Goal: Task Accomplishment & Management: Complete application form

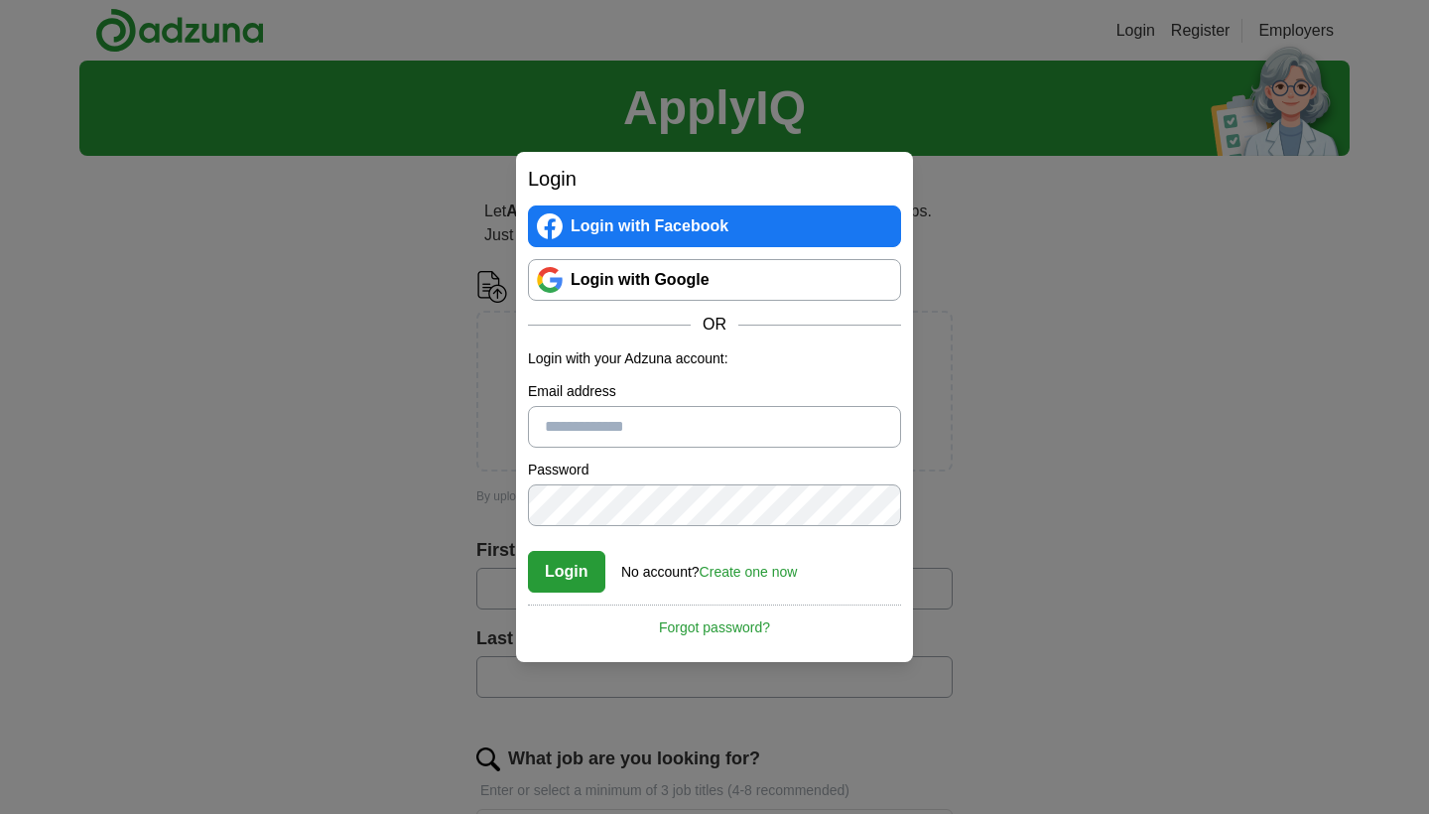
click at [771, 577] on link "Create one now" at bounding box center [749, 572] width 98 height 16
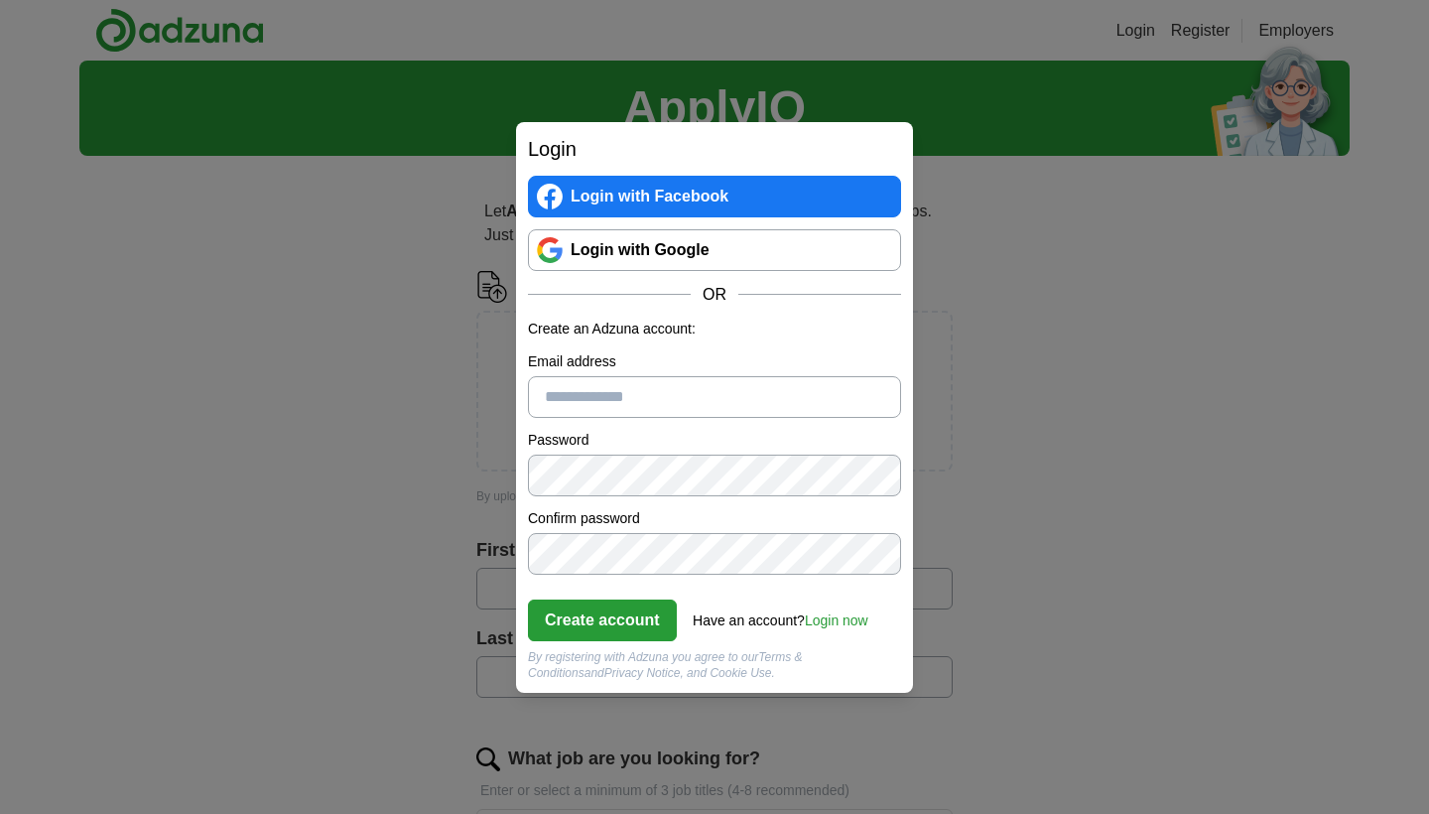
click at [1243, 381] on div "Login Login with Facebook Login with Google OR Create an Adzuna account: Email …" at bounding box center [714, 407] width 1429 height 814
click at [846, 260] on link "Login with Google" at bounding box center [714, 250] width 373 height 42
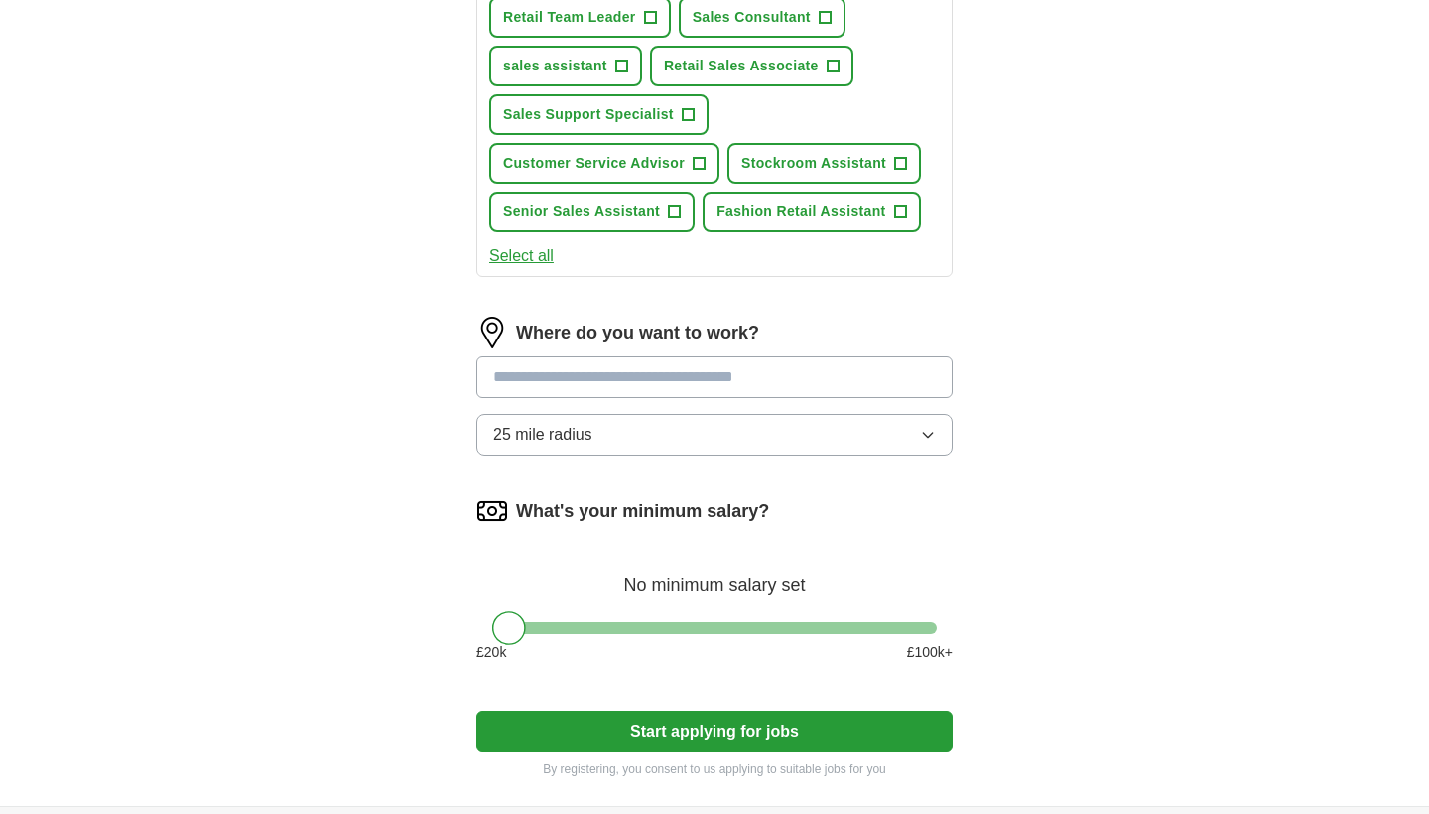
scroll to position [742, 0]
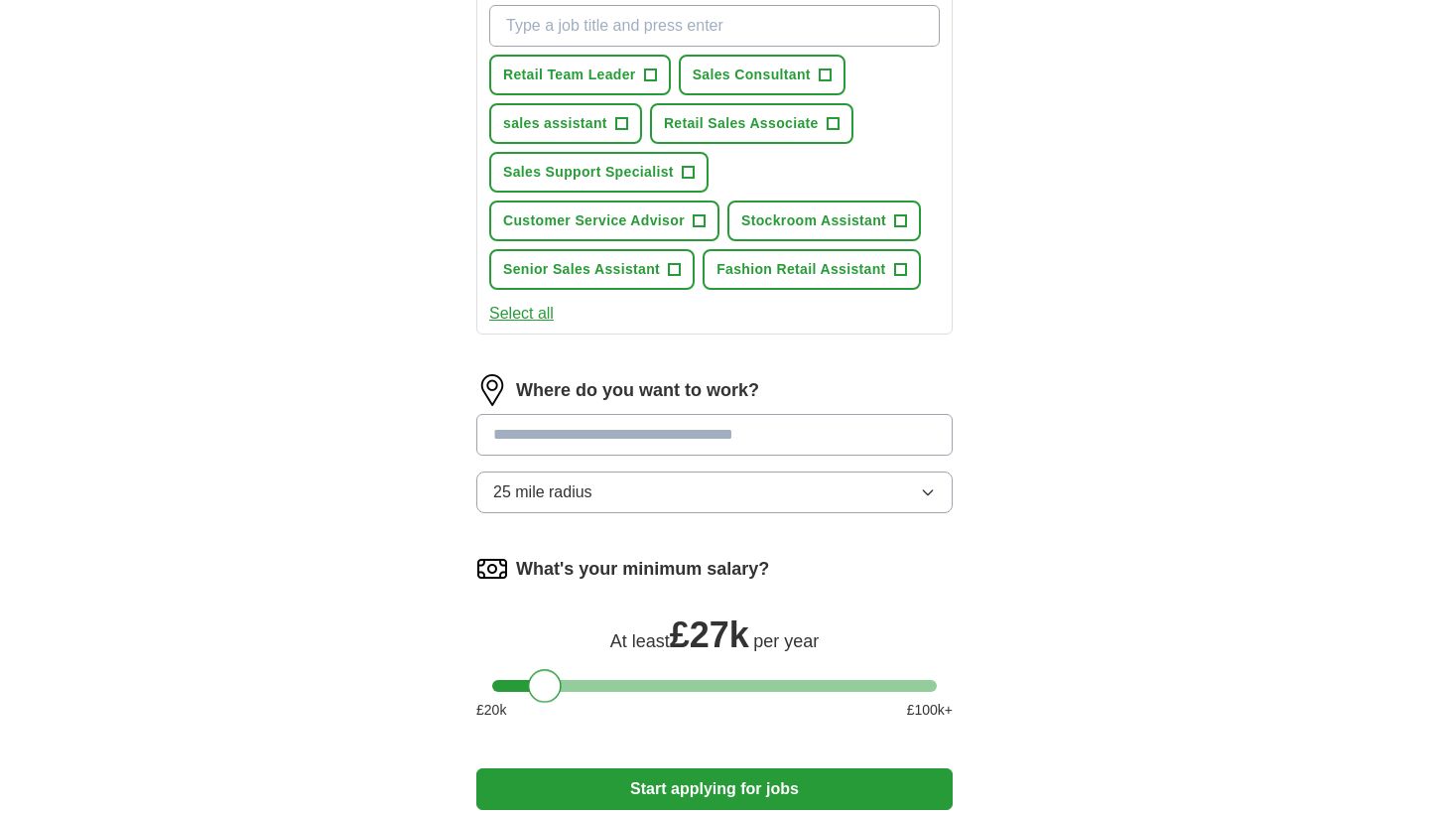
drag, startPoint x: 504, startPoint y: 690, endPoint x: 538, endPoint y: 693, distance: 33.9
click at [538, 693] on div at bounding box center [545, 686] width 34 height 34
click at [613, 518] on div "Where do you want to work? 25 mile radius" at bounding box center [714, 451] width 476 height 155
click at [612, 502] on button "25 mile radius" at bounding box center [714, 492] width 476 height 42
click at [1083, 468] on div "ApplyIQ Let ApplyIQ do the hard work of searching and applying for jobs. Just t…" at bounding box center [714, 90] width 1270 height 1545
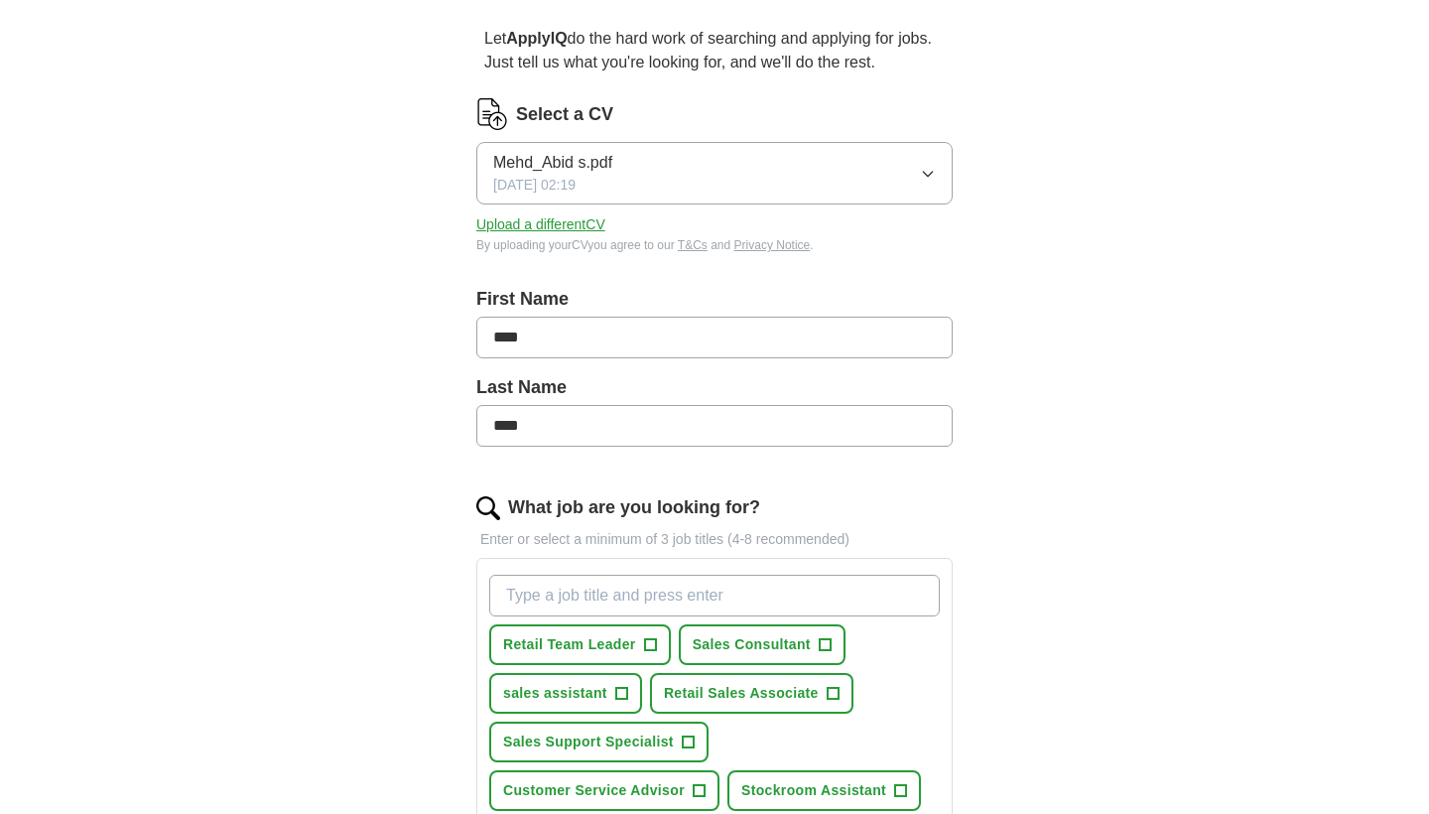
scroll to position [163, 0]
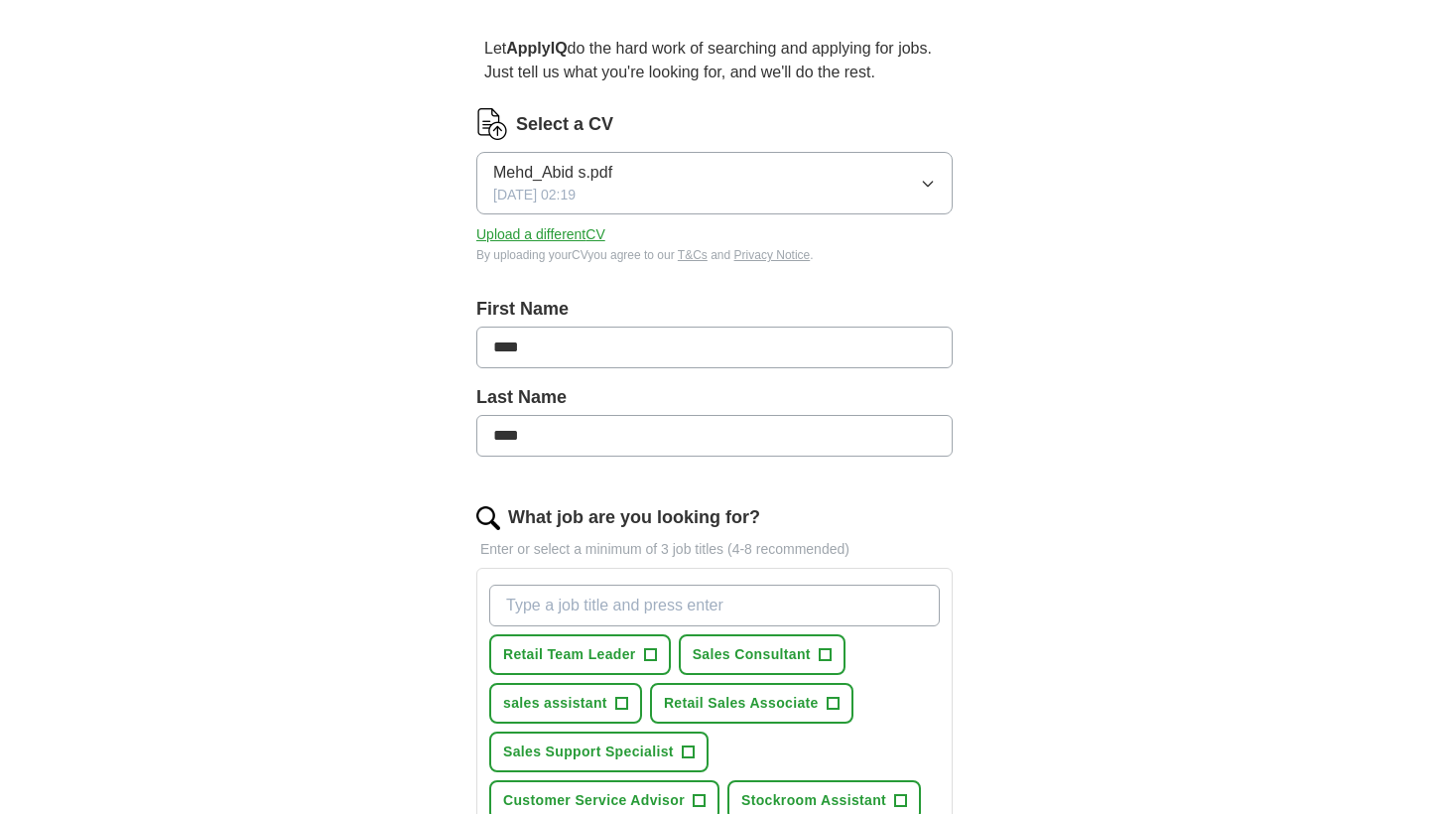
click at [677, 182] on button "Mehd_Abid s.pdf 17/06/2024, 02:19" at bounding box center [714, 183] width 476 height 63
click at [594, 232] on button "Upload a different CV" at bounding box center [540, 234] width 129 height 21
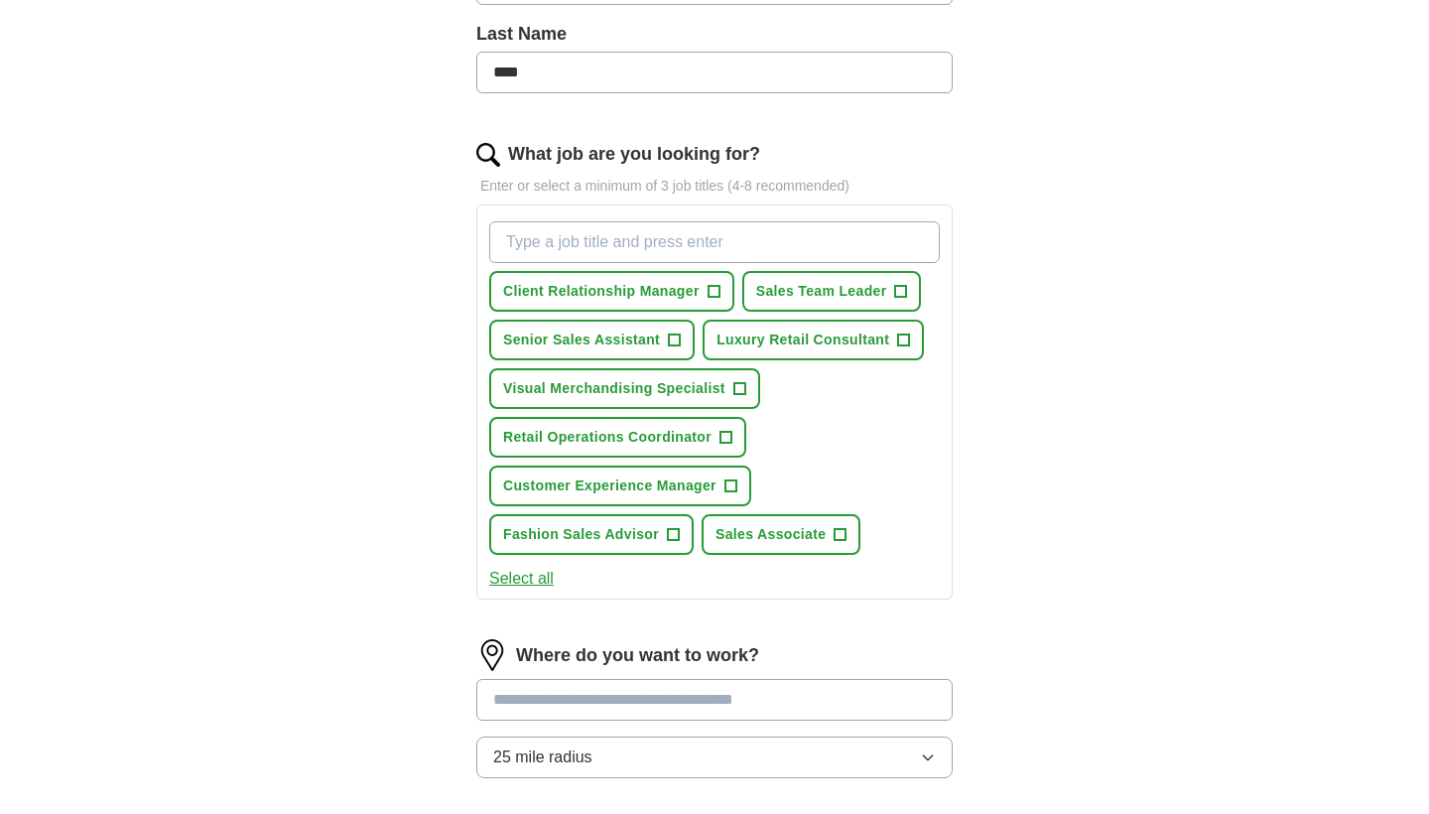
scroll to position [572, 0]
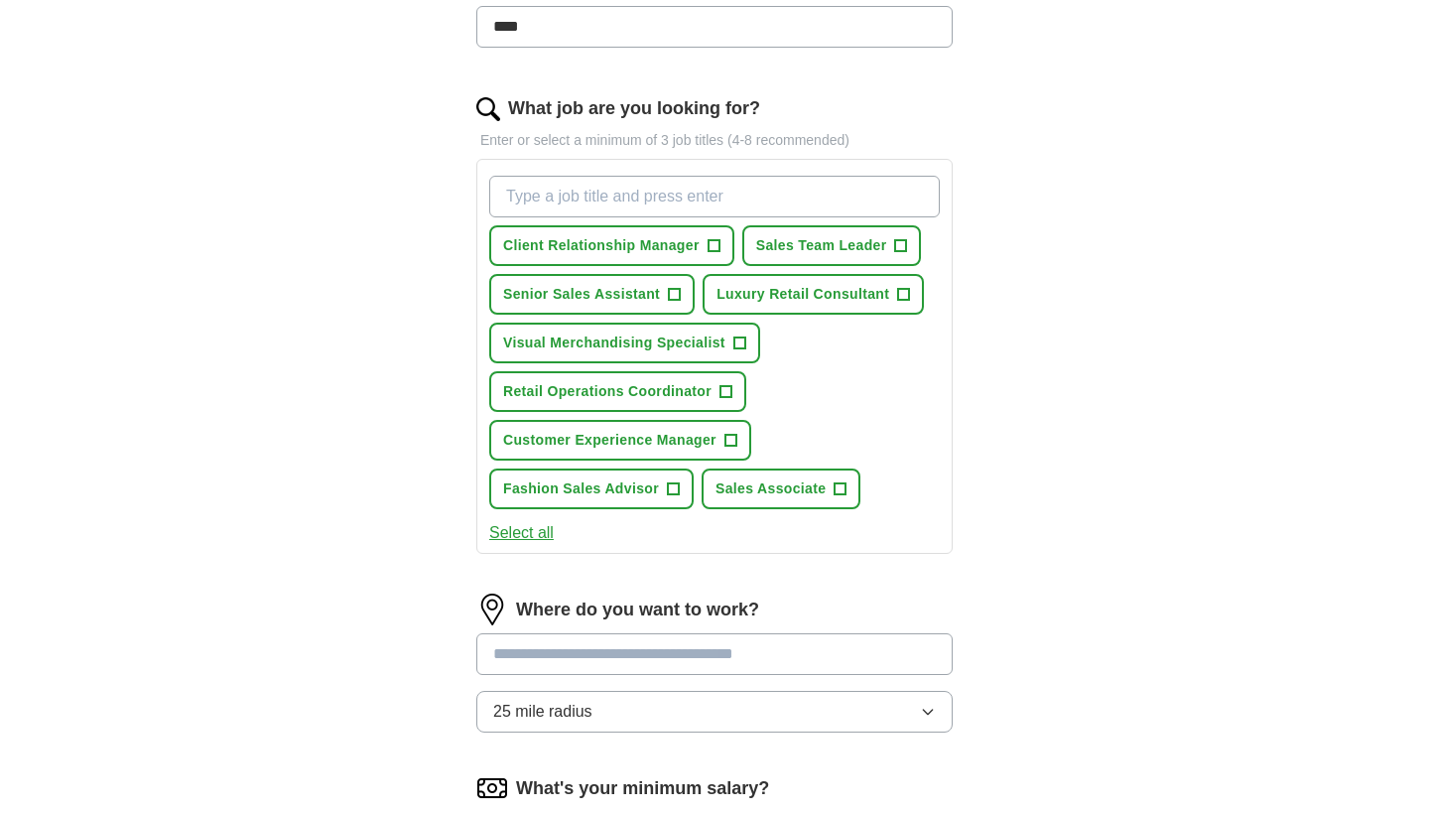
click at [537, 540] on button "Select all" at bounding box center [521, 533] width 64 height 24
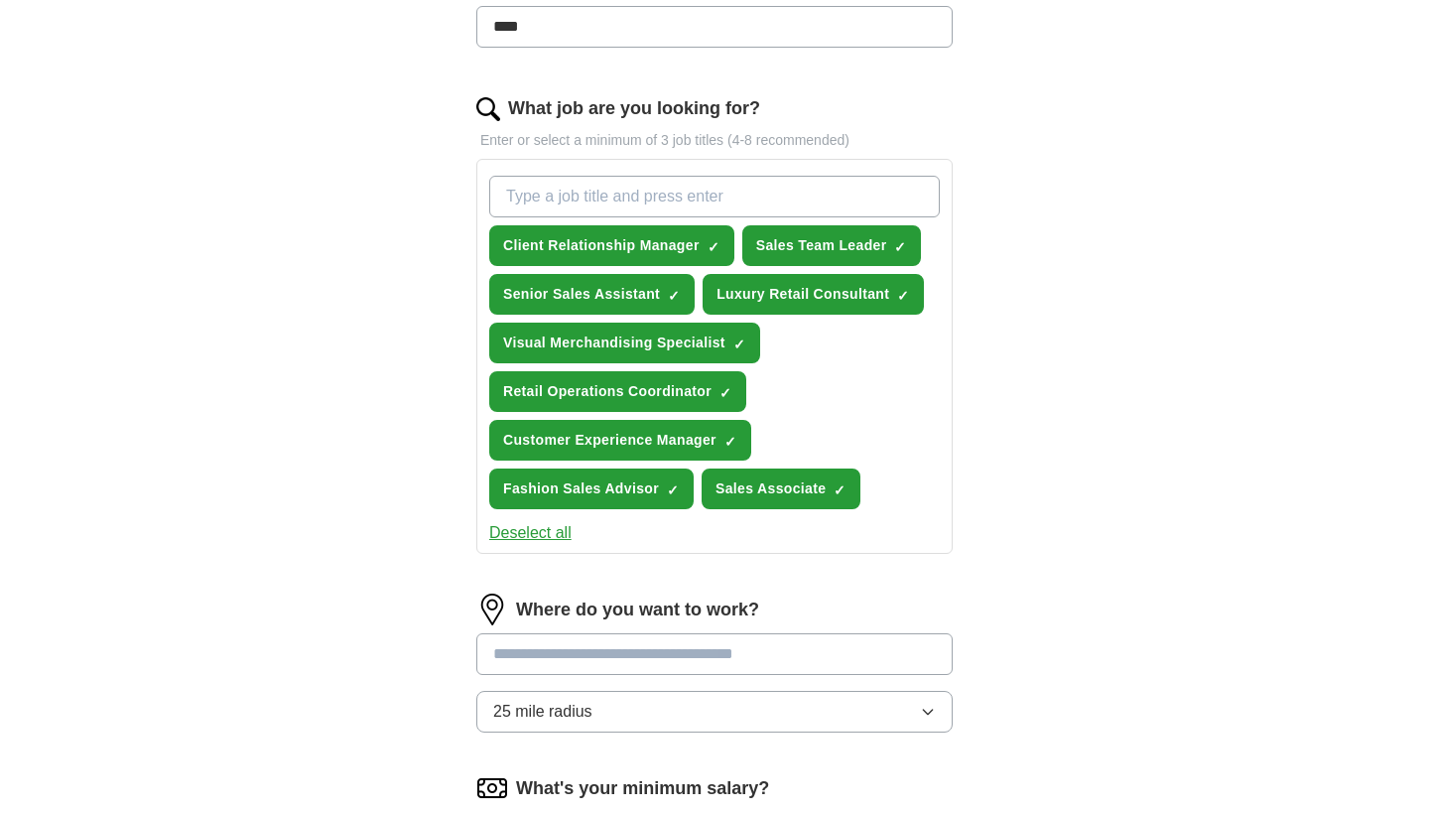
click at [537, 540] on button "Deselect all" at bounding box center [530, 533] width 82 height 24
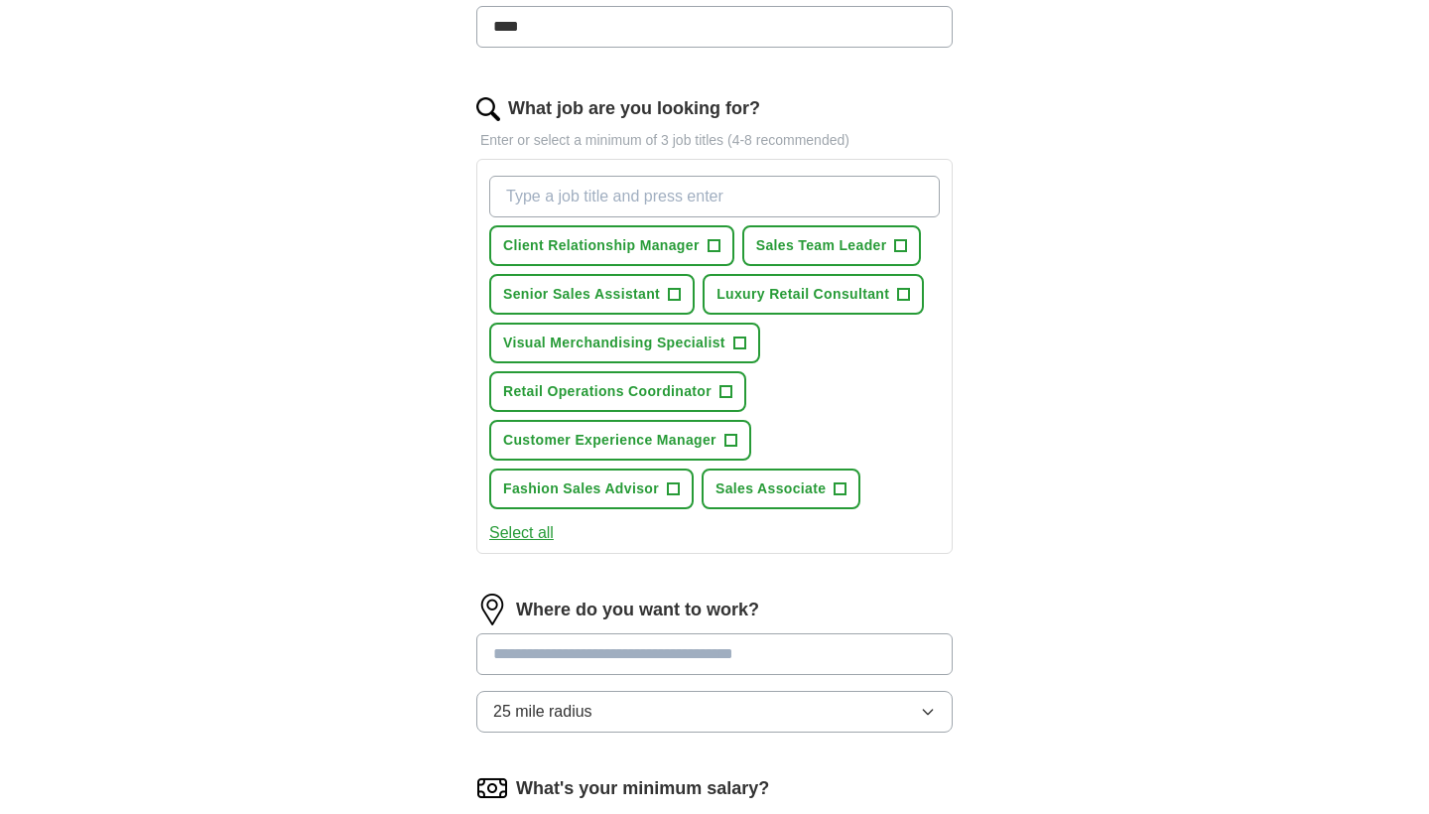
click at [800, 509] on div "Client Relationship Manager + Sales Team Leader + Senior Sales Assistant + Luxu…" at bounding box center [714, 342] width 458 height 349
click at [835, 495] on span "+" at bounding box center [841, 489] width 12 height 16
click at [726, 388] on span "+" at bounding box center [726, 392] width 12 height 16
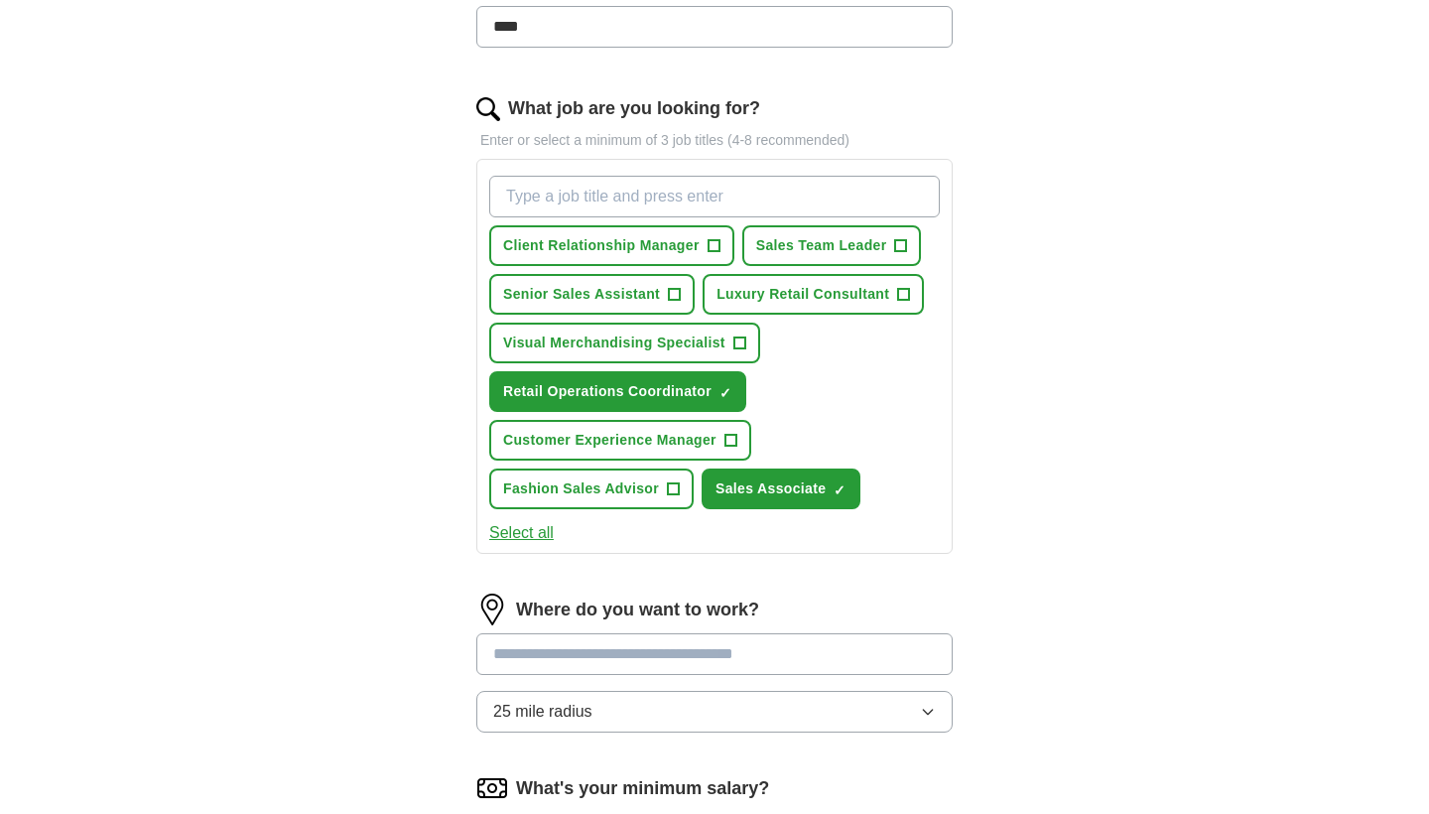
click at [899, 246] on span "+" at bounding box center [901, 246] width 12 height 16
click at [911, 249] on button "Sales Team Leader ✓ ×" at bounding box center [832, 245] width 180 height 41
click at [675, 302] on span "+" at bounding box center [675, 295] width 12 height 16
click at [898, 302] on span "+" at bounding box center [904, 295] width 12 height 16
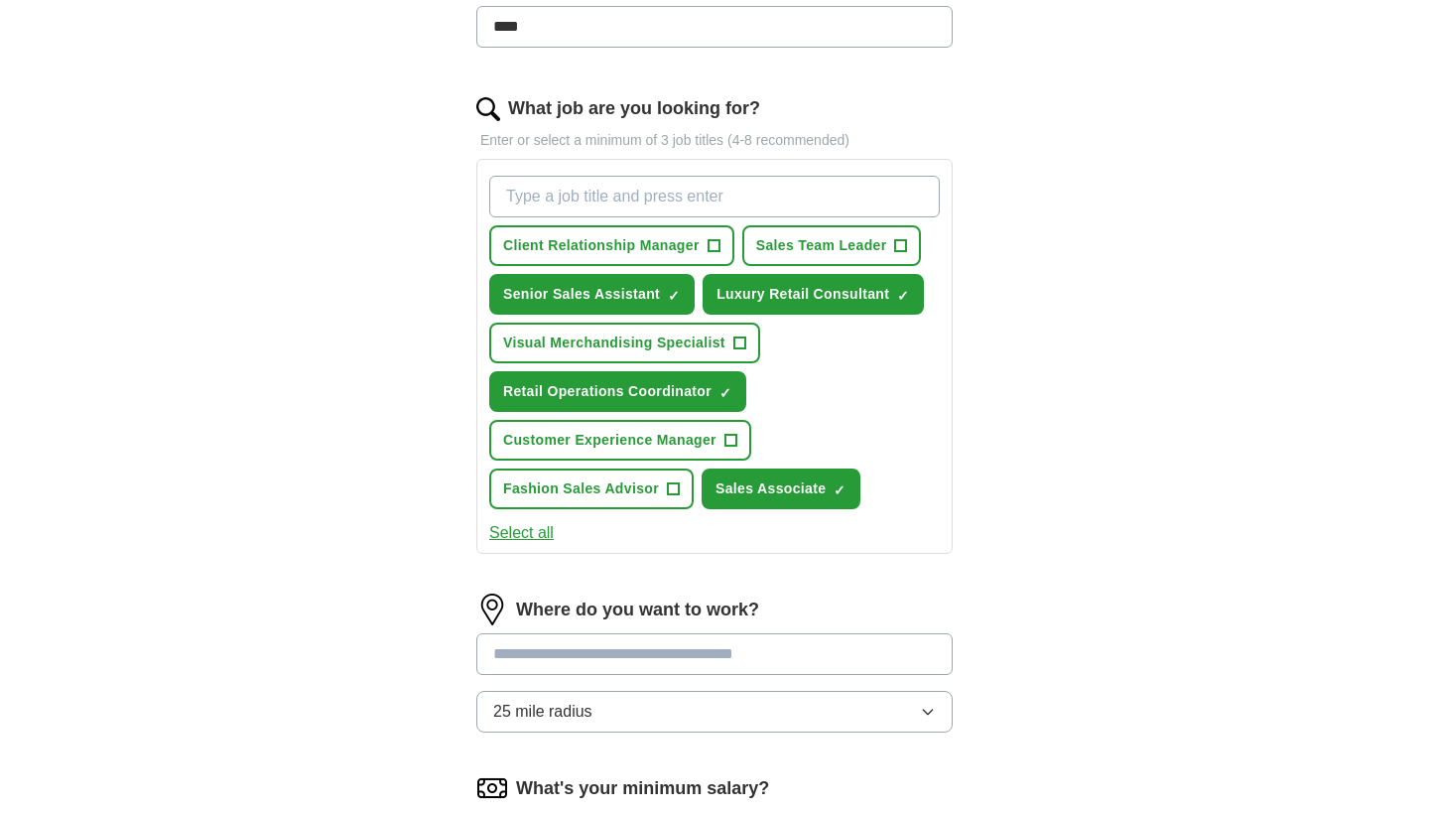
click at [685, 484] on button "Fashion Sales Advisor +" at bounding box center [591, 488] width 204 height 41
type input "a"
type input "sales a"
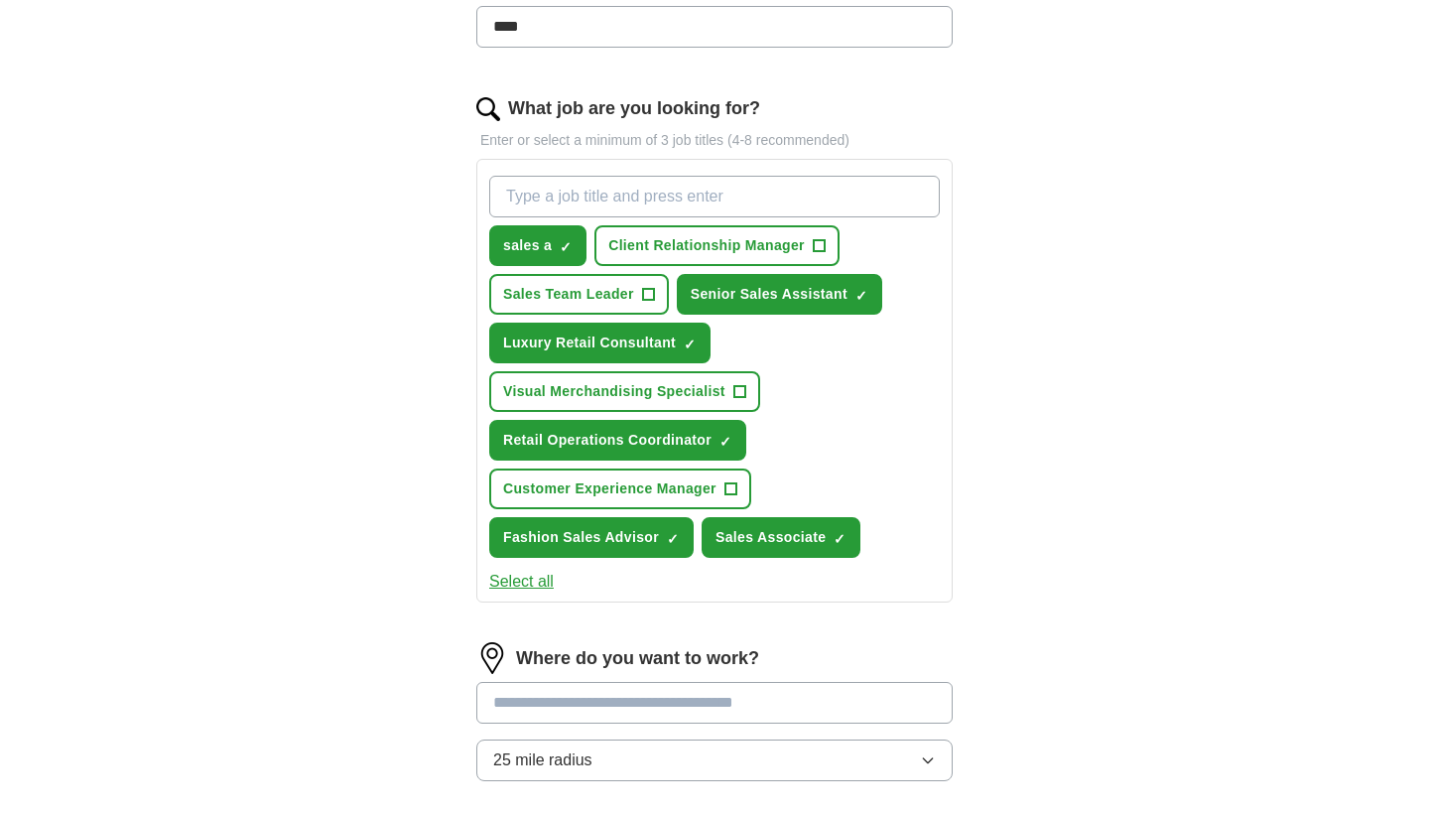
click at [574, 243] on button "sales a ✓ ×" at bounding box center [537, 245] width 97 height 41
click at [604, 211] on input "What job are you looking for?" at bounding box center [714, 197] width 450 height 42
type input "sales"
click at [615, 307] on button "Sales Team Leader +" at bounding box center [579, 294] width 180 height 41
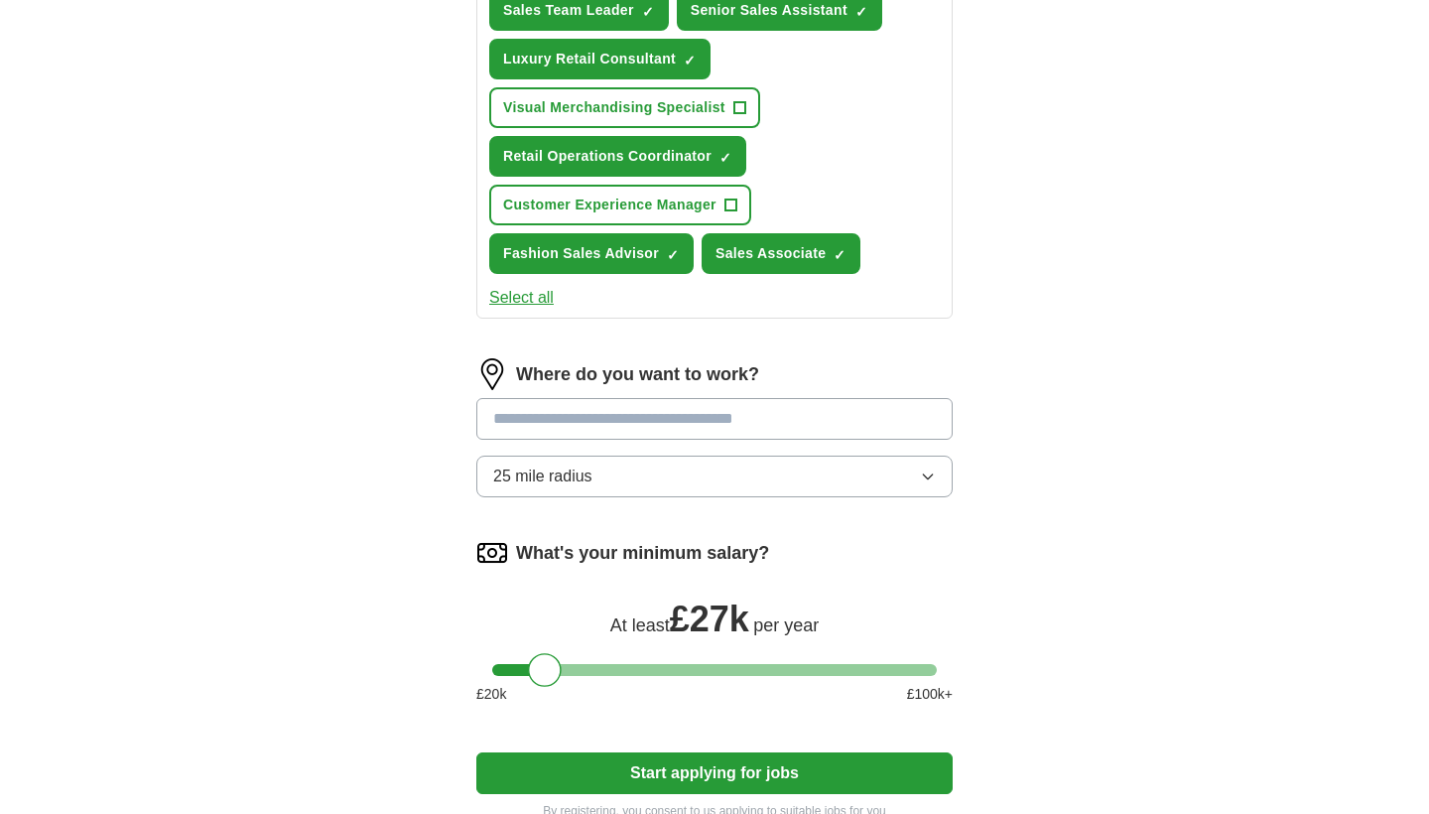
scroll to position [897, 0]
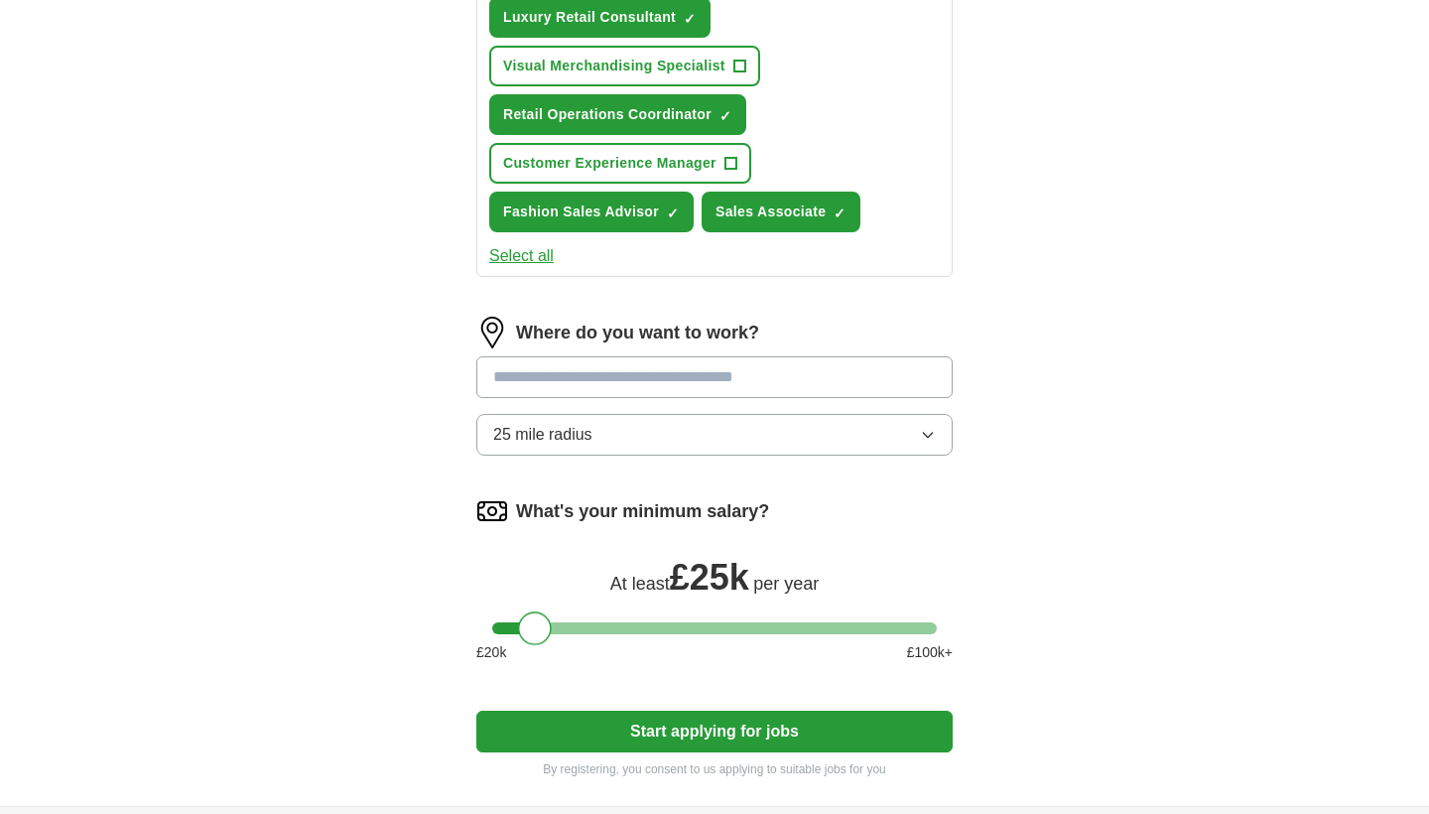
click at [537, 629] on div at bounding box center [535, 628] width 34 height 34
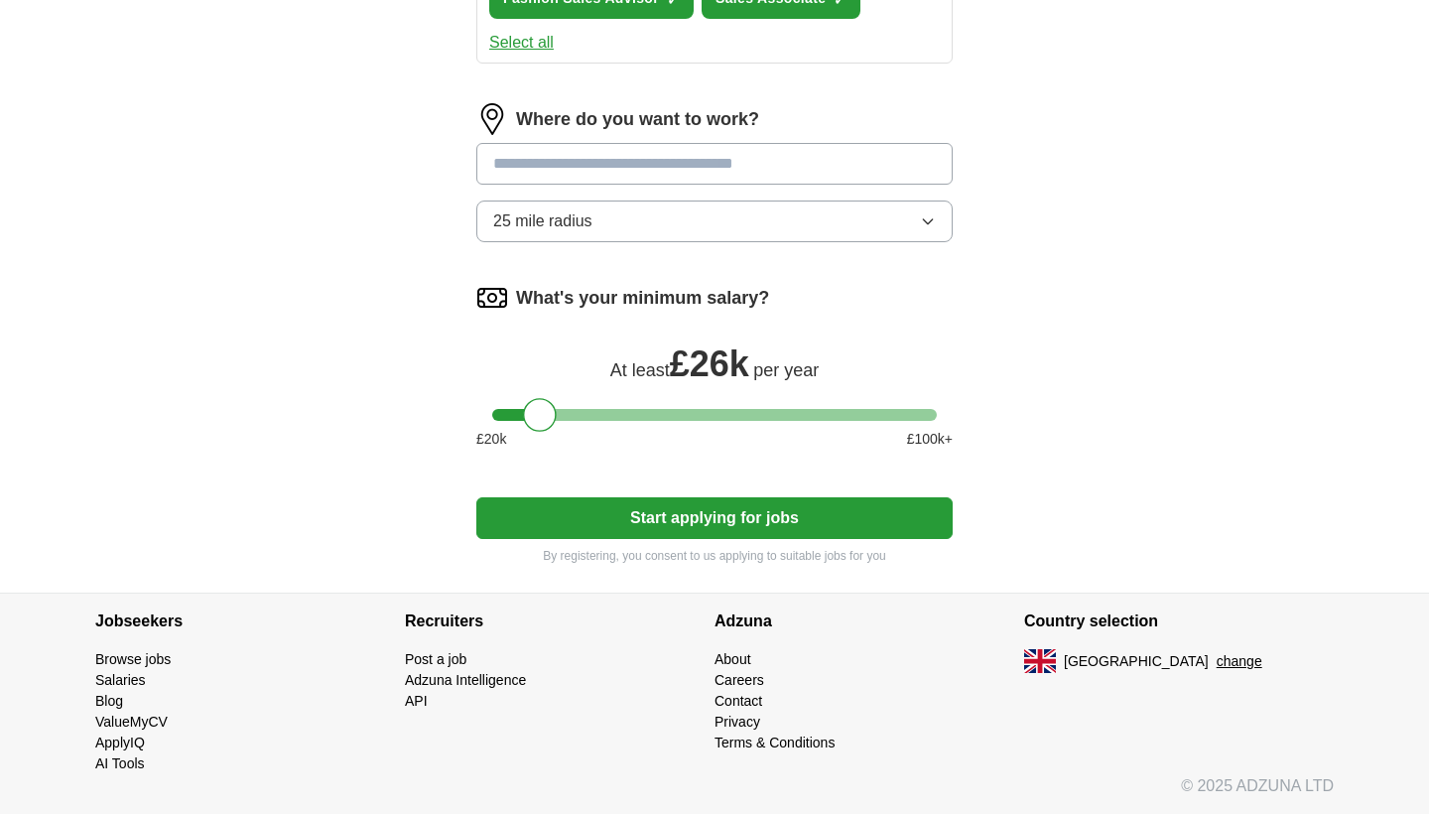
scroll to position [1110, 0]
click at [807, 523] on button "Start applying for jobs" at bounding box center [714, 518] width 476 height 42
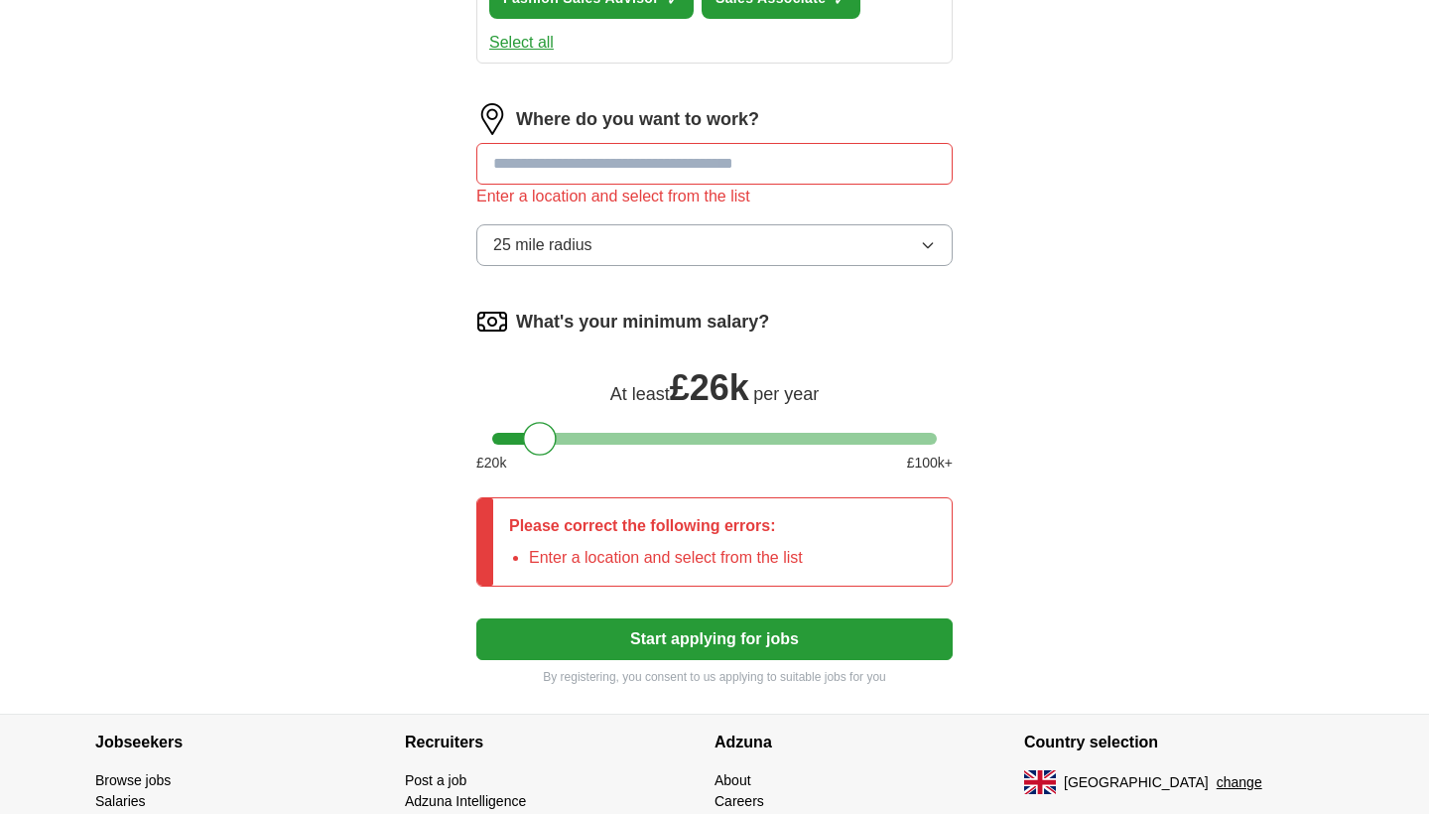
click at [750, 190] on div "Enter a location and select from the list" at bounding box center [714, 197] width 476 height 24
click at [780, 148] on input at bounding box center [714, 164] width 476 height 42
type input "******"
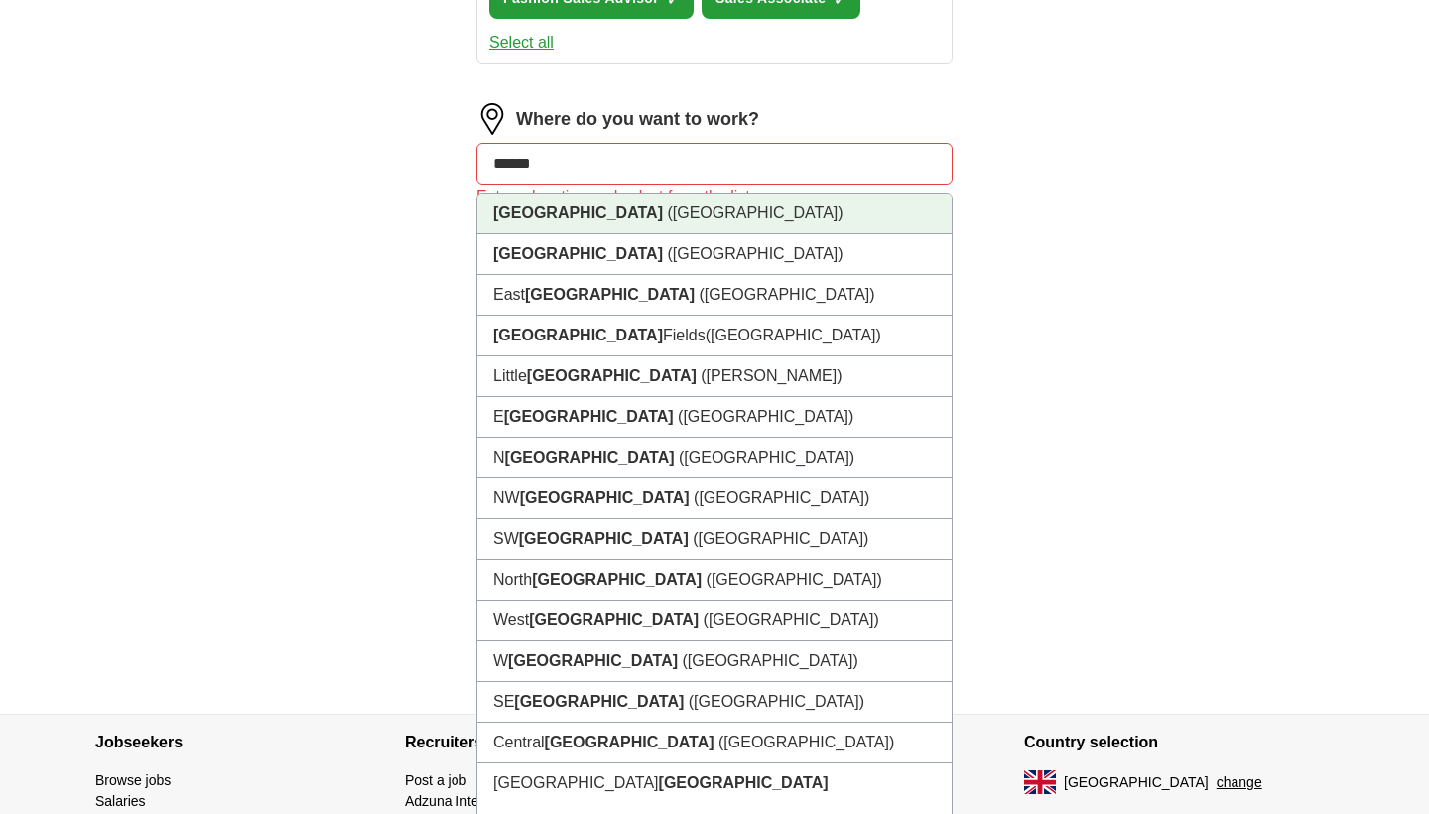
click at [721, 223] on li "London (UK)" at bounding box center [714, 213] width 474 height 41
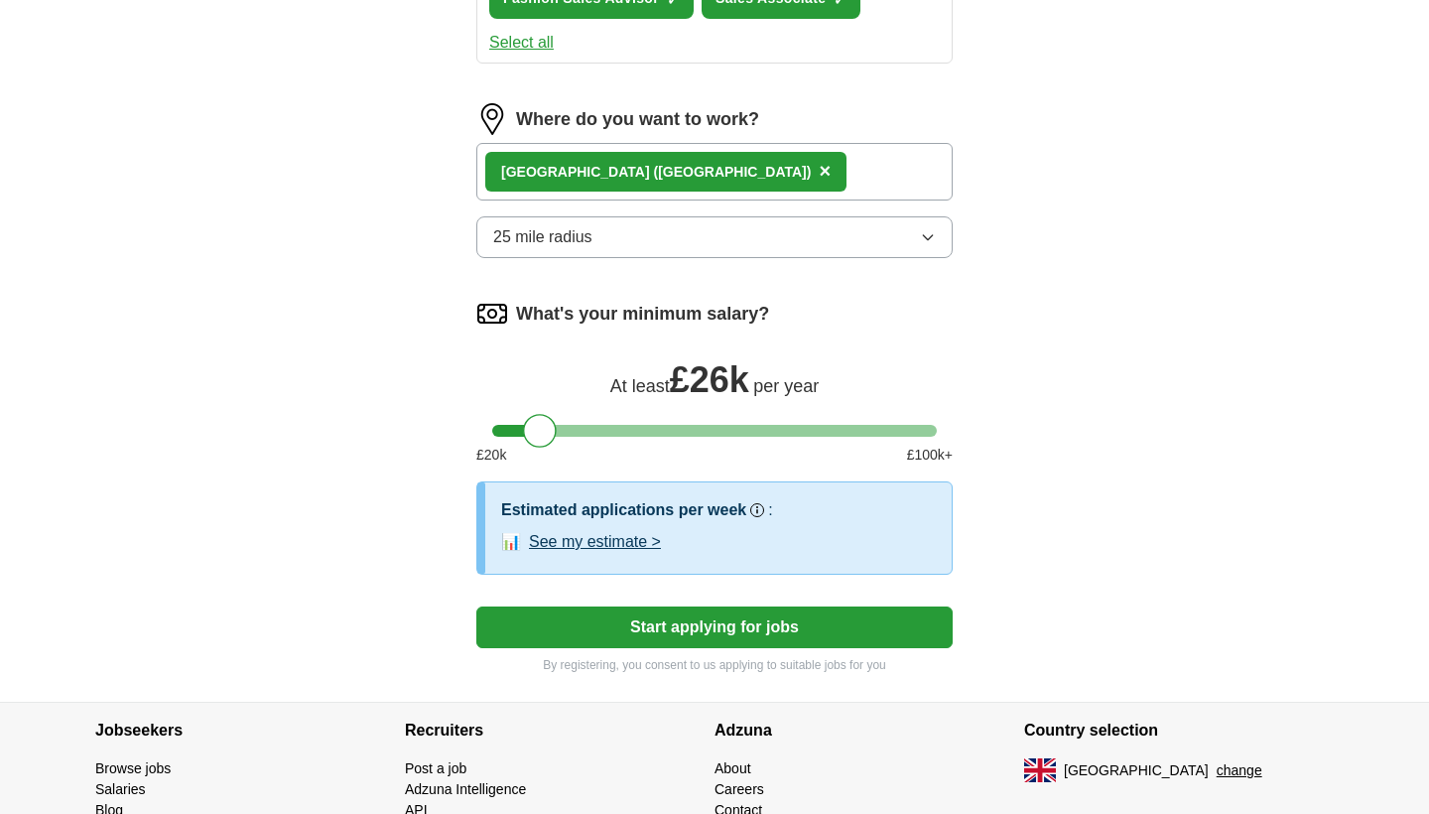
click at [745, 164] on div "London (UK) ×" at bounding box center [714, 172] width 476 height 58
click at [706, 171] on div "London (UK) ×" at bounding box center [714, 172] width 476 height 58
click at [675, 171] on div "London (UK) ×" at bounding box center [714, 172] width 476 height 58
click at [542, 110] on label "Where do you want to work?" at bounding box center [637, 119] width 243 height 27
drag, startPoint x: 559, startPoint y: 174, endPoint x: 758, endPoint y: 174, distance: 199.4
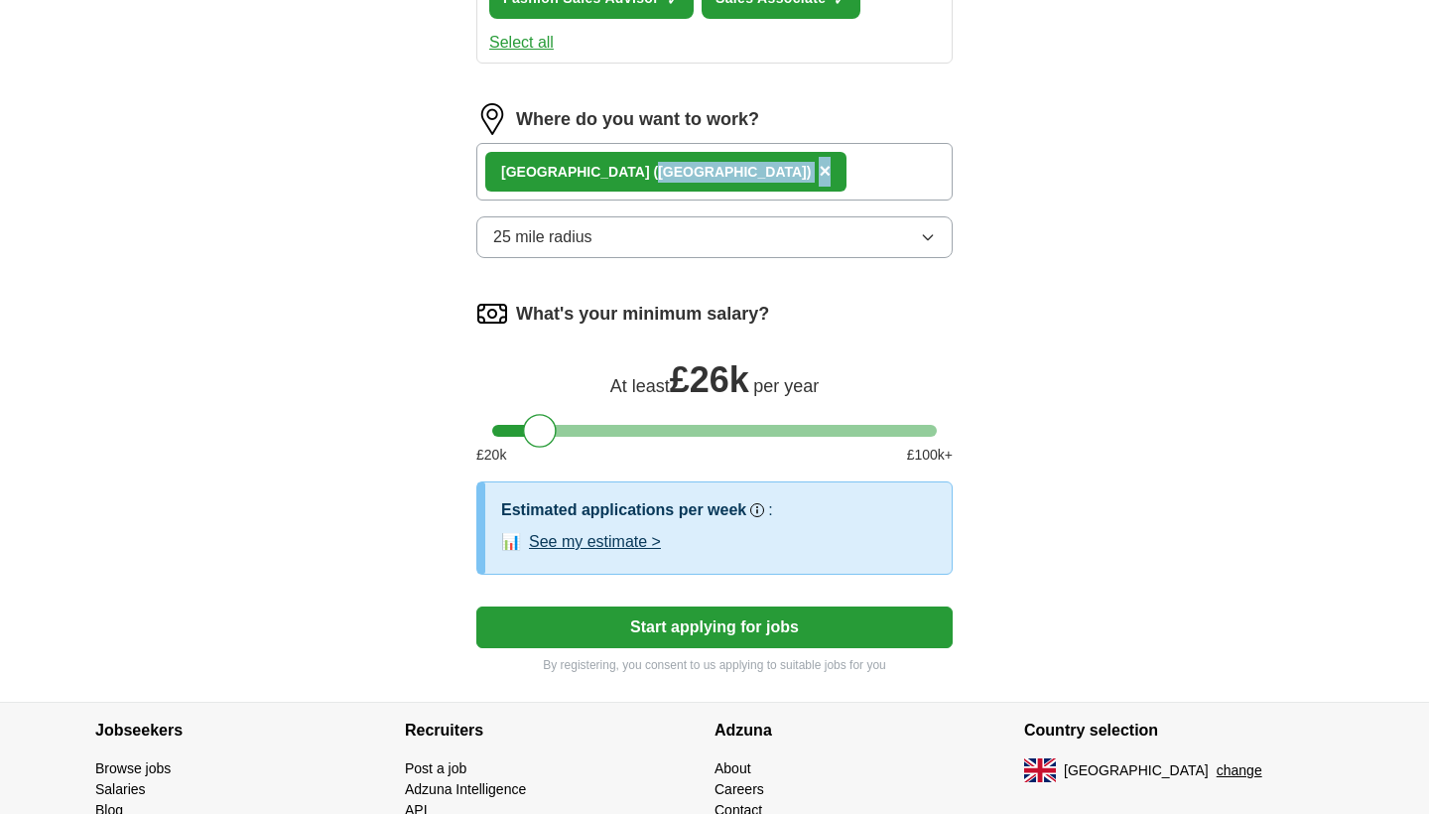
click at [758, 174] on div "London (UK) ×" at bounding box center [714, 172] width 476 height 58
click at [746, 181] on div "London (UK) ×" at bounding box center [714, 172] width 476 height 58
click at [751, 223] on button "25 mile radius" at bounding box center [714, 237] width 476 height 42
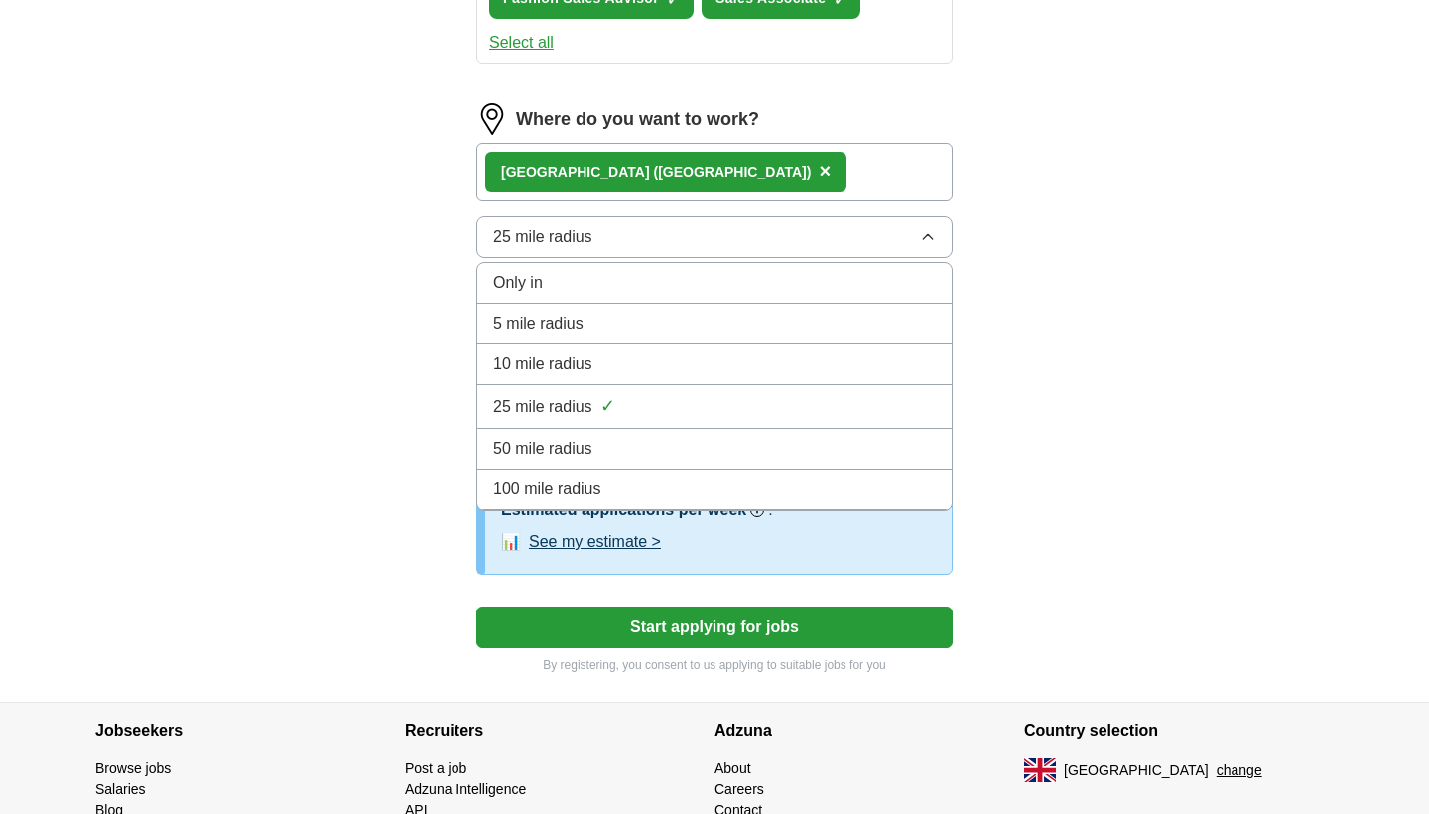
click at [712, 359] on div "10 mile radius" at bounding box center [714, 364] width 443 height 24
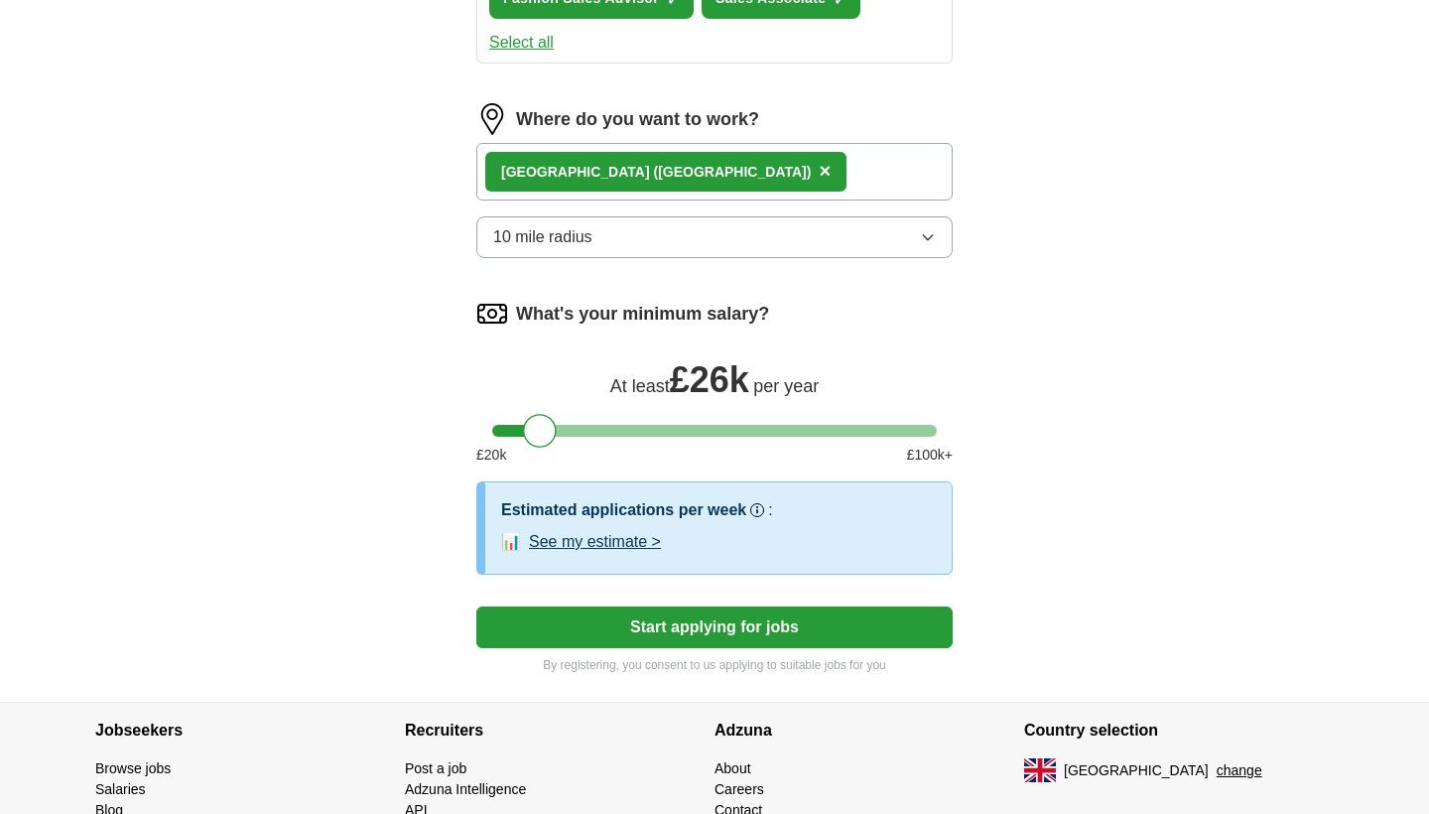
click at [800, 609] on button "Start applying for jobs" at bounding box center [714, 627] width 476 height 42
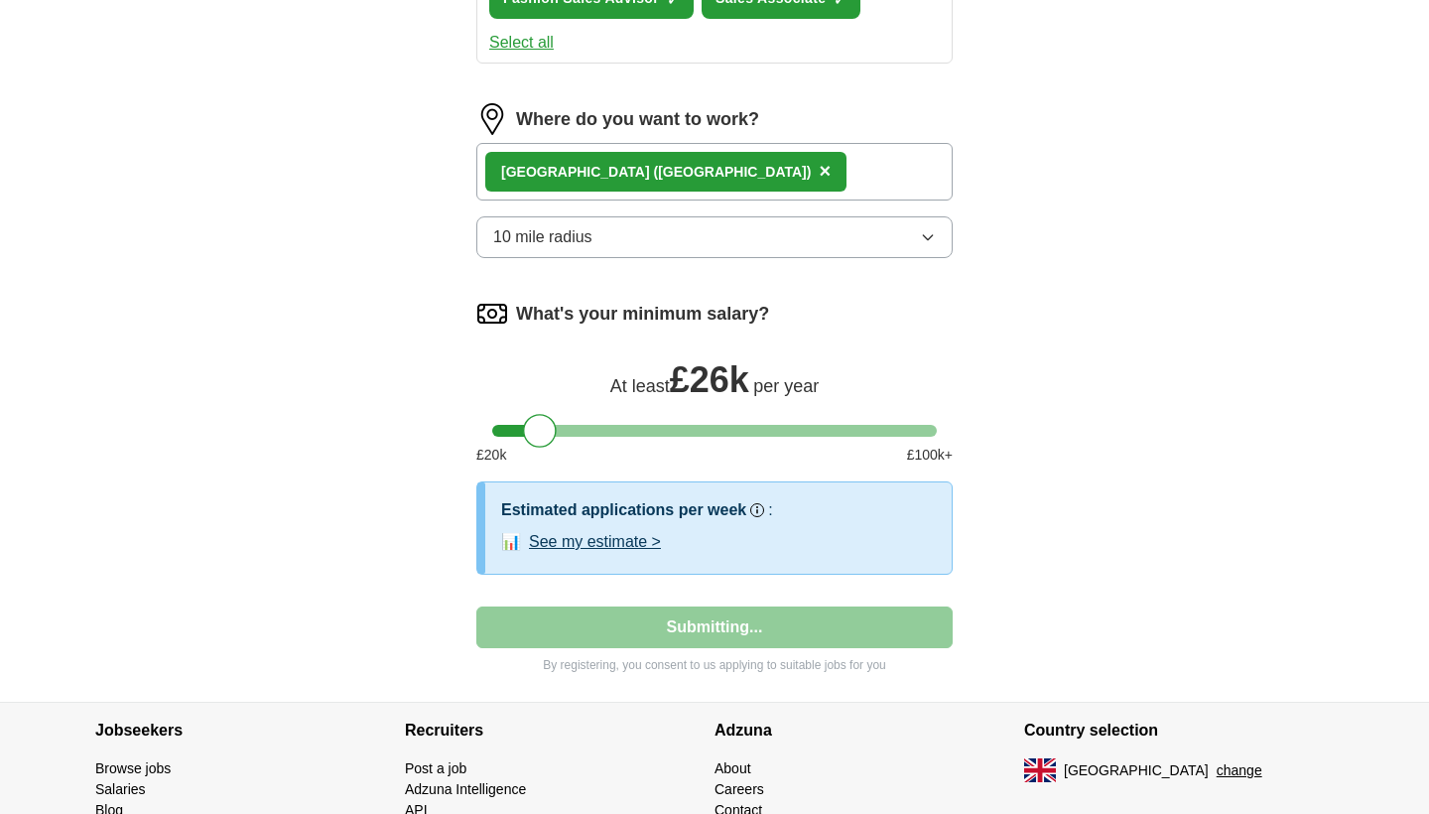
select select "**"
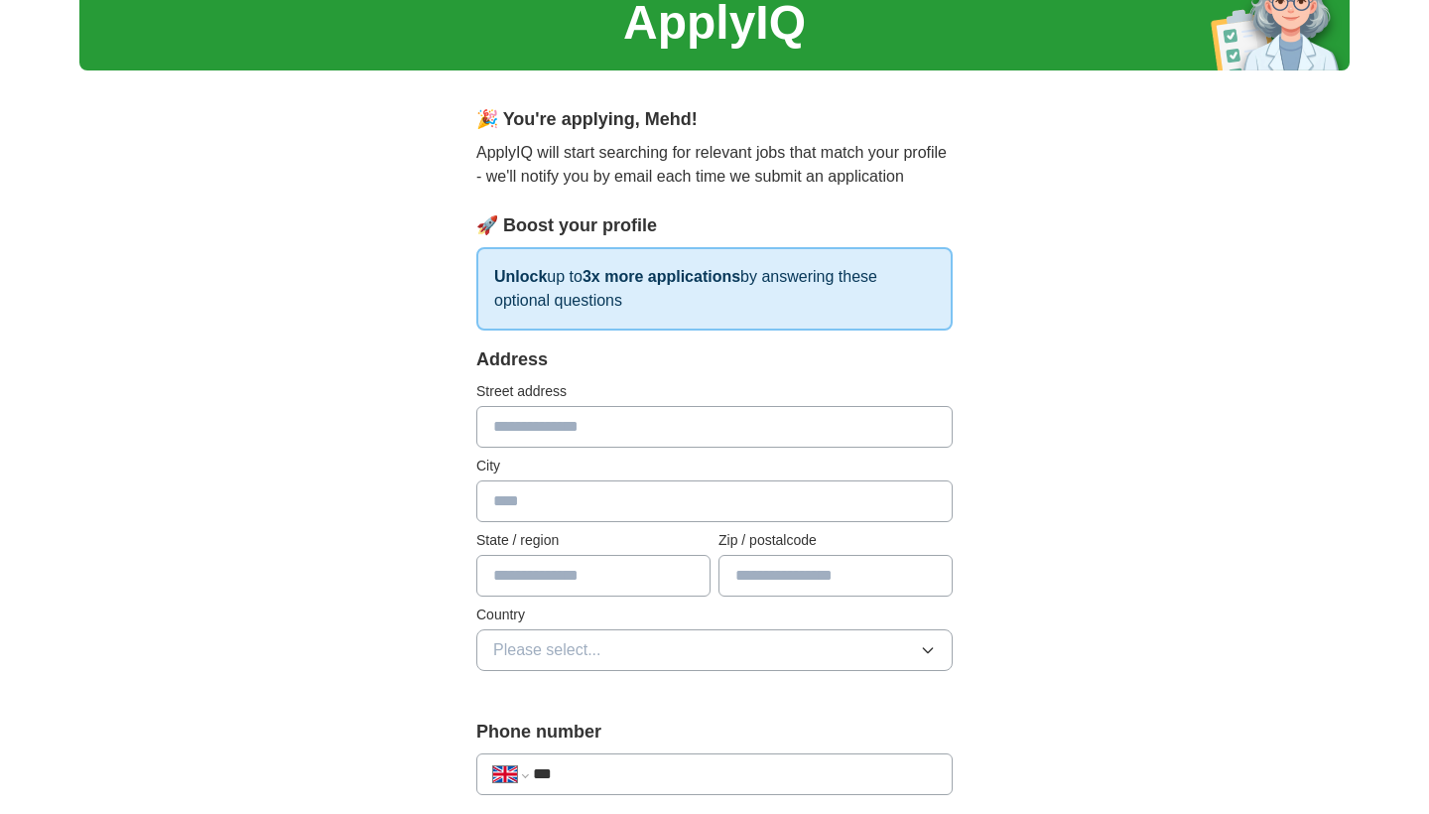
scroll to position [0, 0]
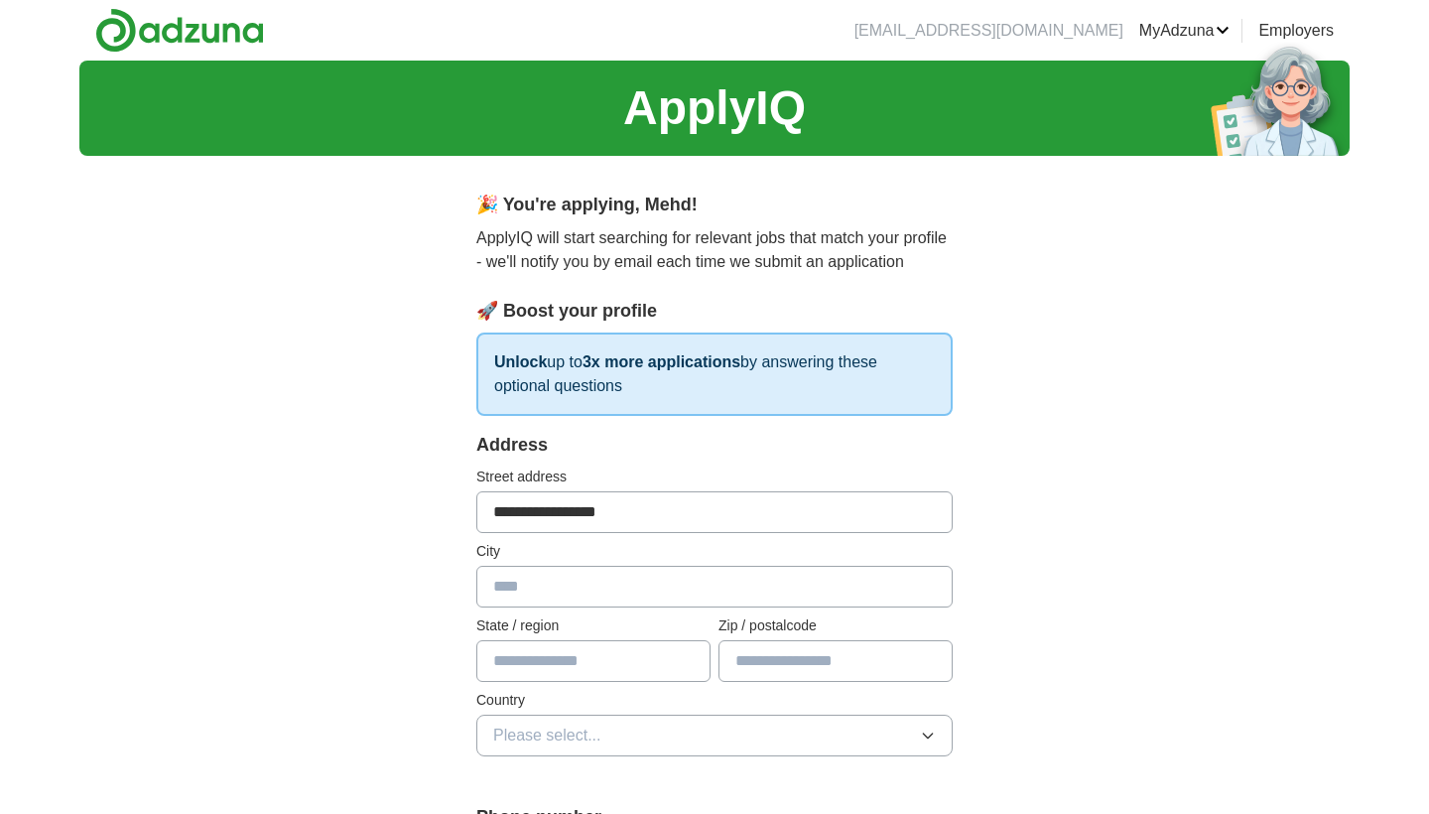
type input "**********"
type input "******"
click at [760, 527] on input "**********" at bounding box center [714, 512] width 476 height 42
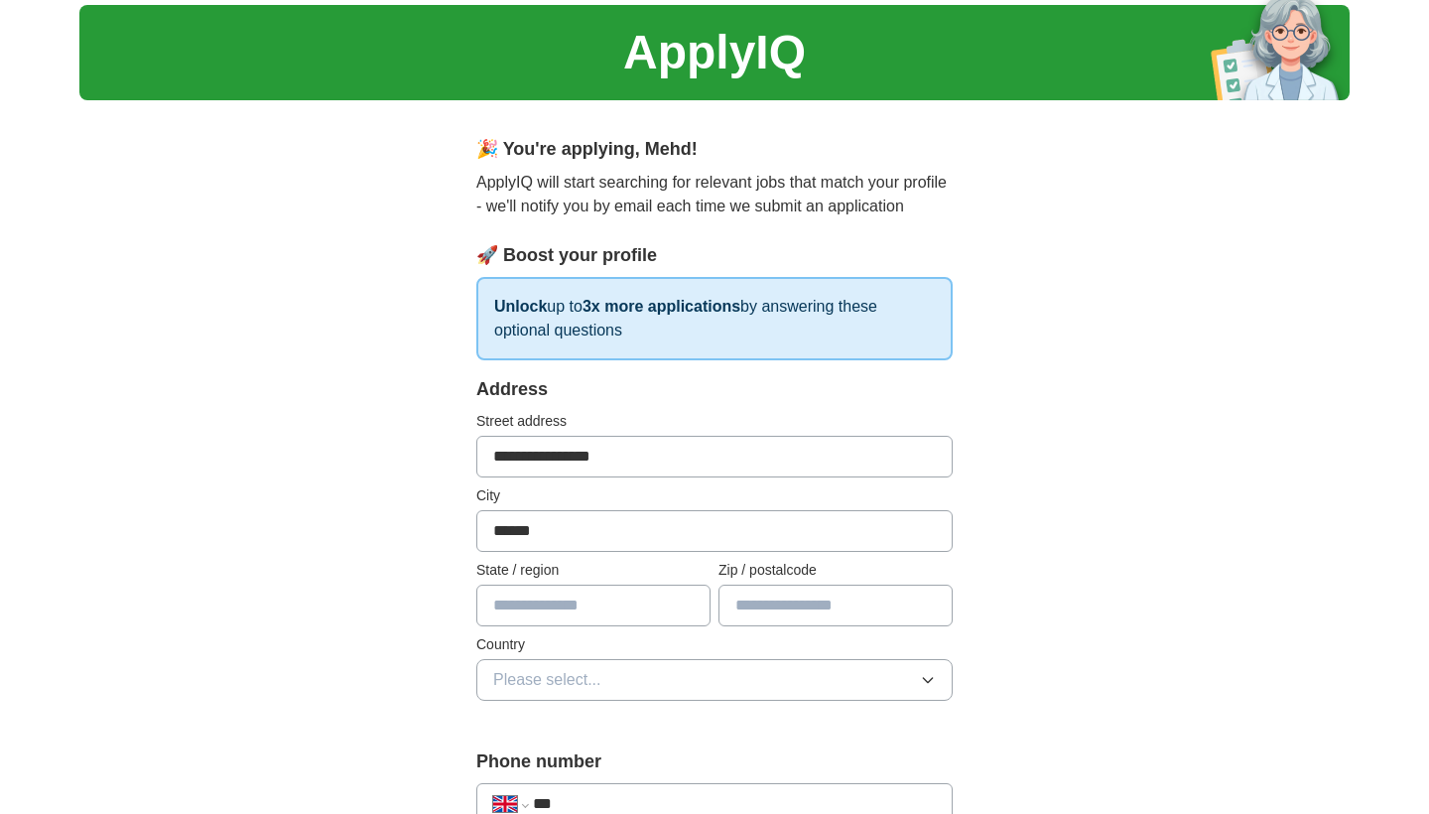
scroll to position [98, 0]
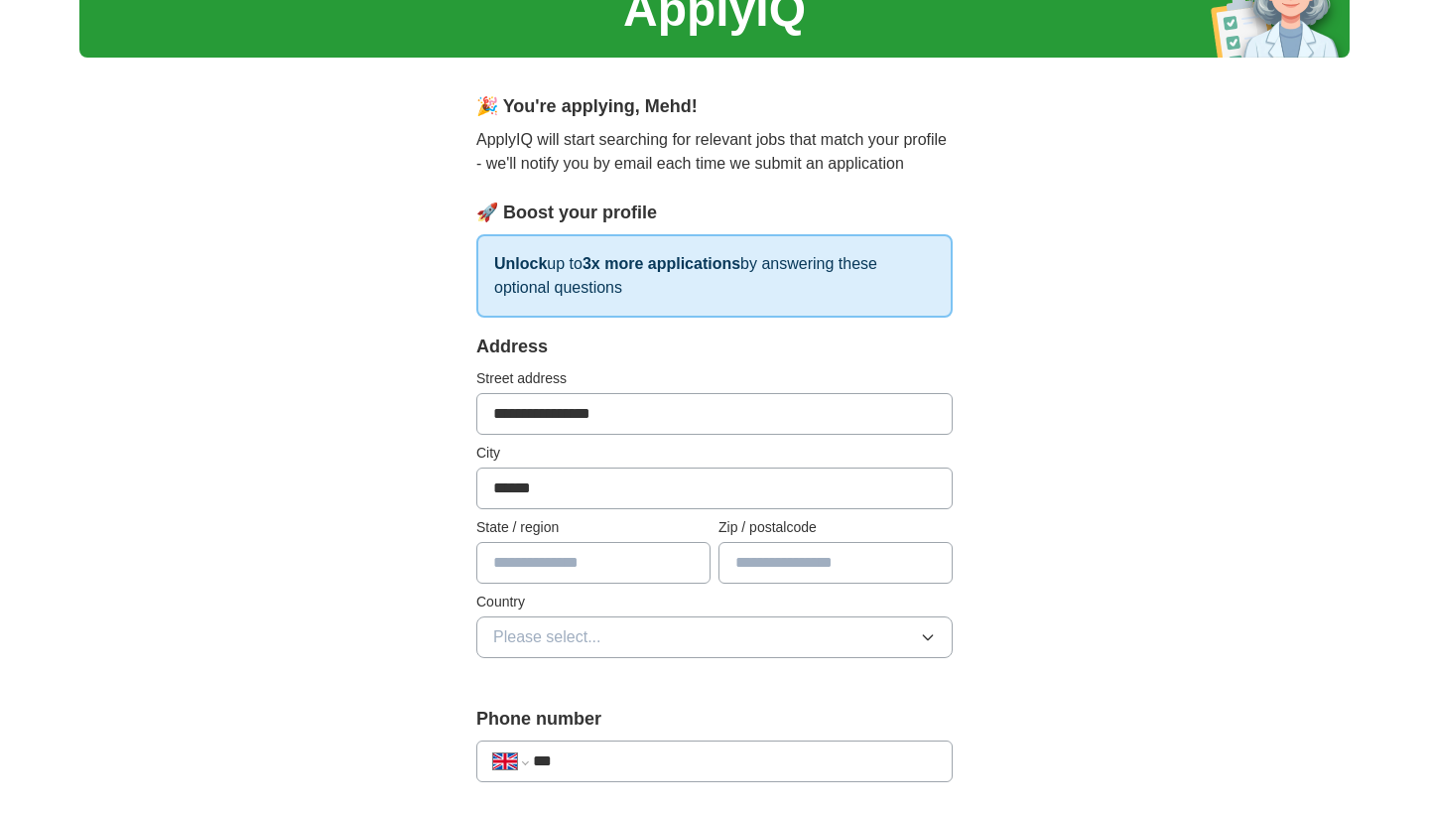
type input "**********"
click at [766, 541] on div "Zip / postalcode" at bounding box center [835, 550] width 234 height 66
type input "******"
click at [677, 655] on button "Please select..." at bounding box center [714, 637] width 476 height 42
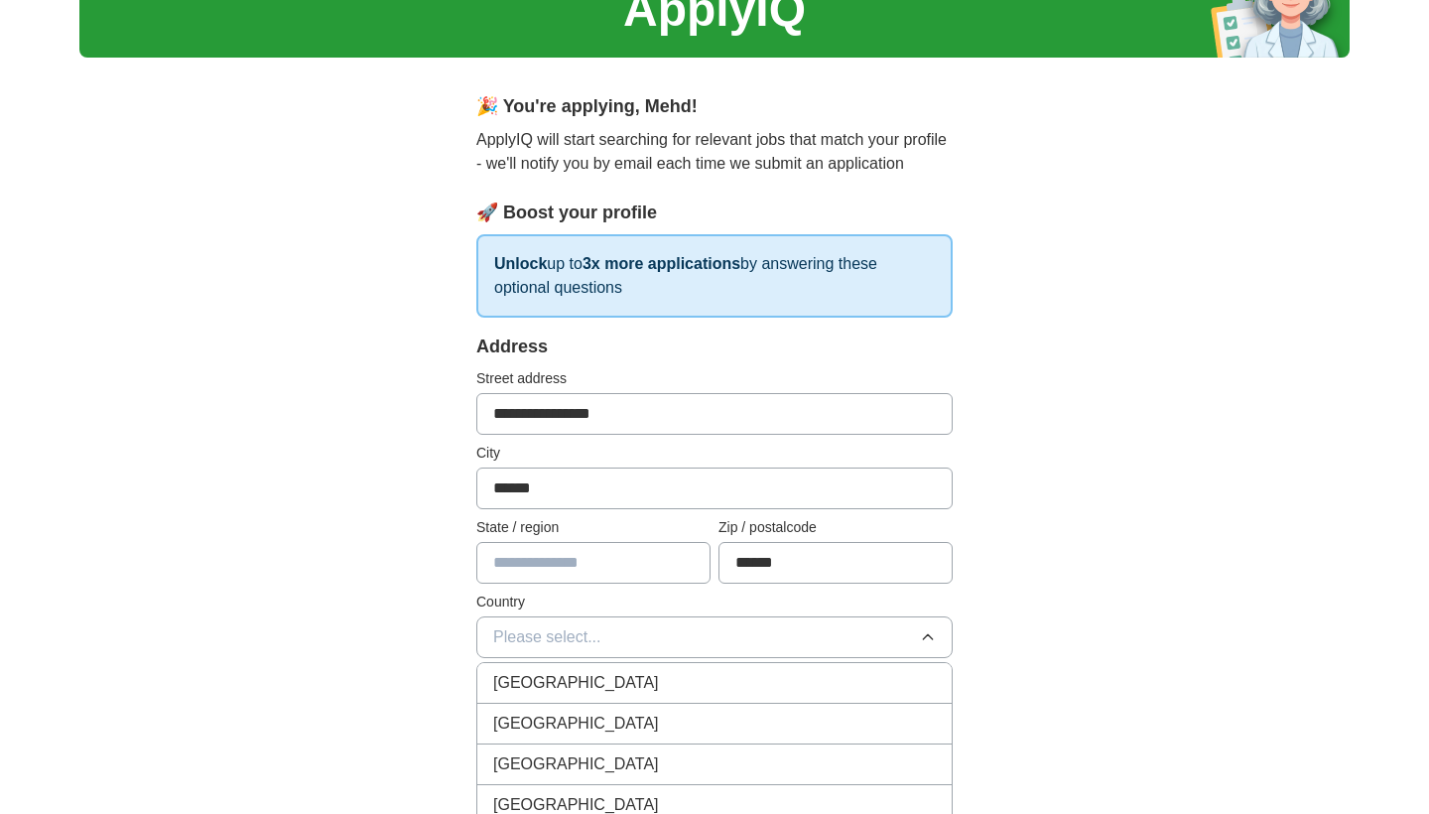
click at [668, 678] on div "[GEOGRAPHIC_DATA]" at bounding box center [714, 683] width 443 height 24
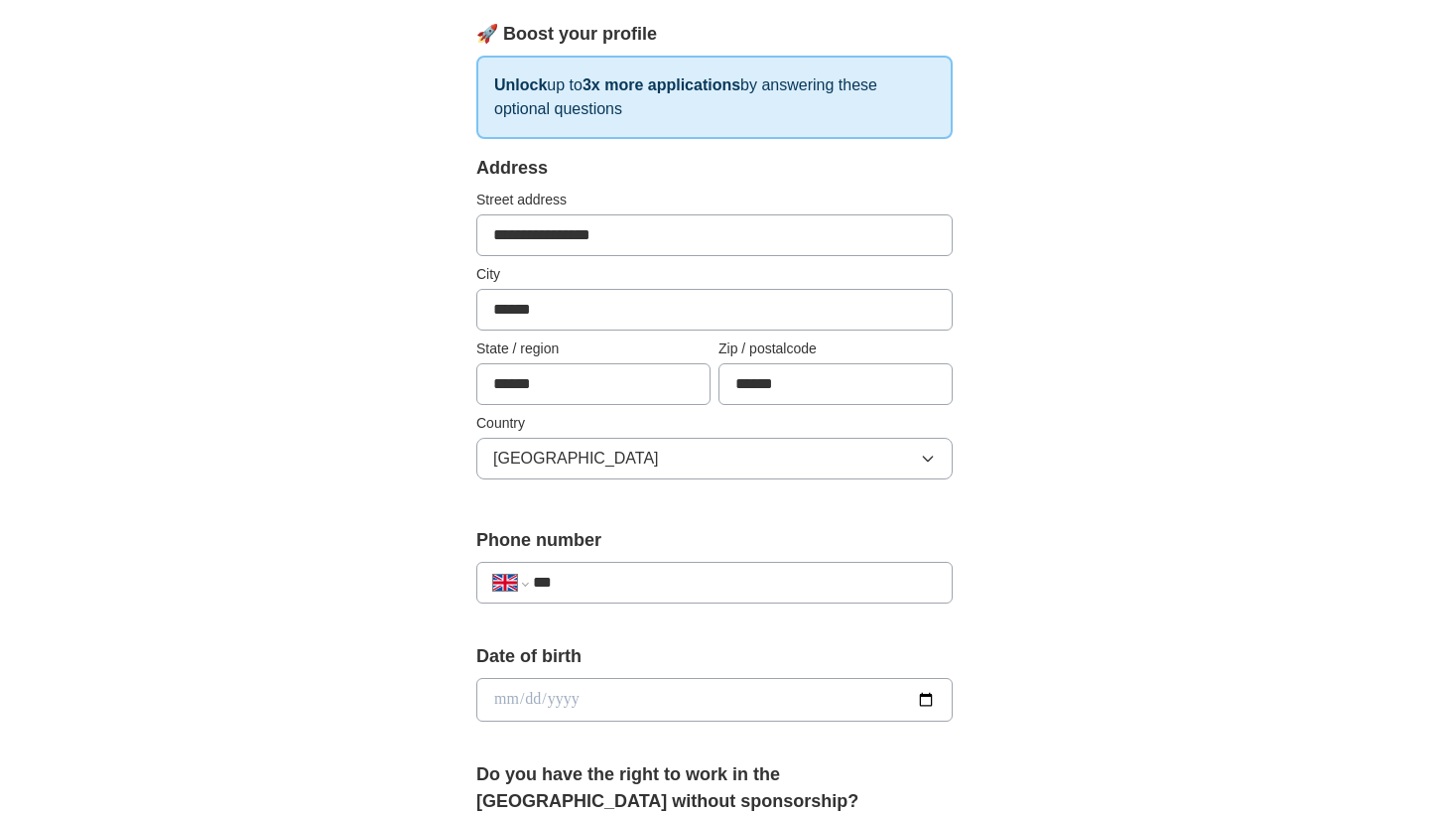
scroll to position [380, 0]
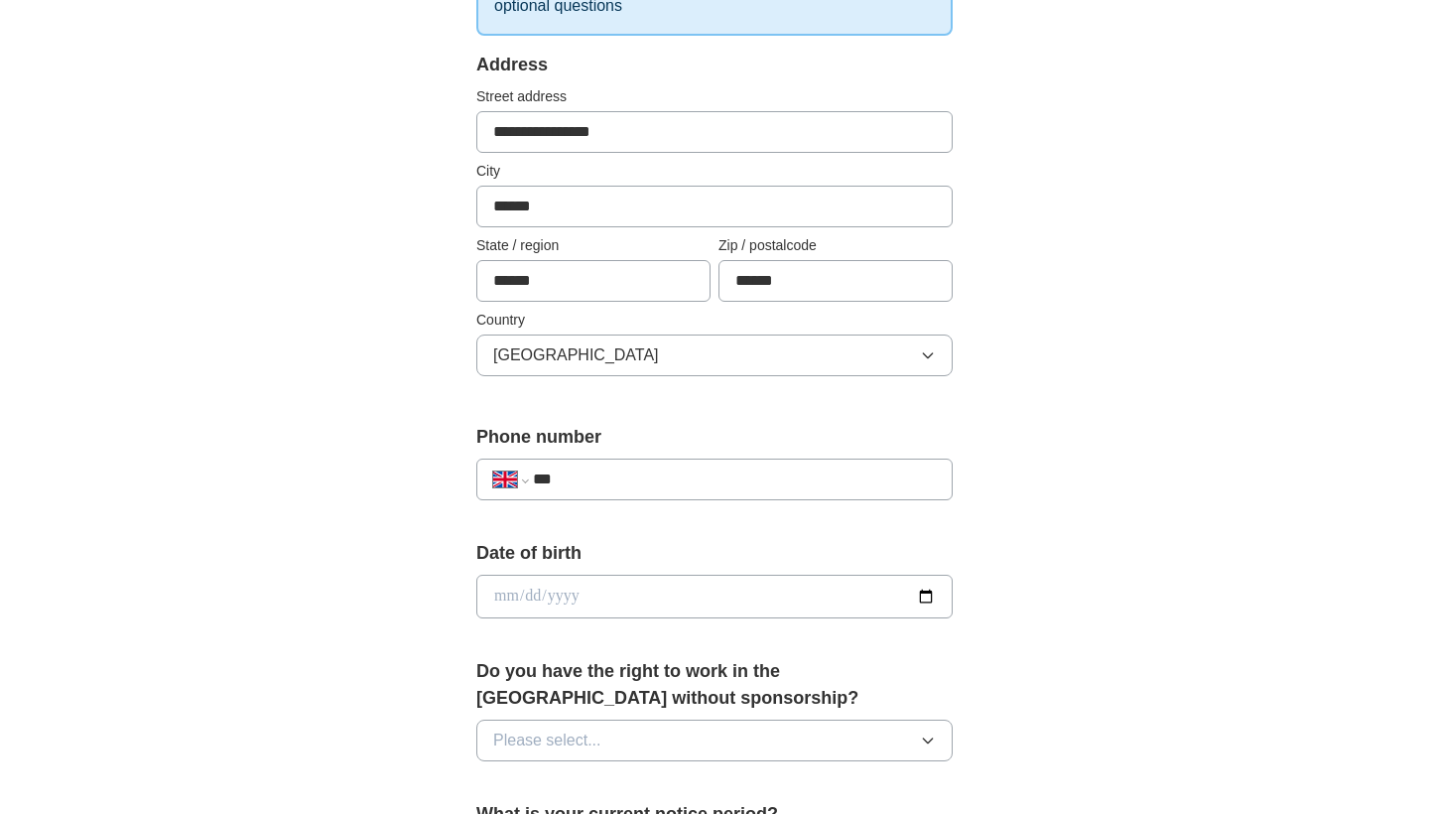
type input "******"
type input "**********"
click at [595, 558] on label "Date of birth" at bounding box center [714, 553] width 476 height 27
click at [540, 597] on input "date" at bounding box center [714, 597] width 476 height 44
click at [542, 604] on input "date" at bounding box center [714, 597] width 476 height 44
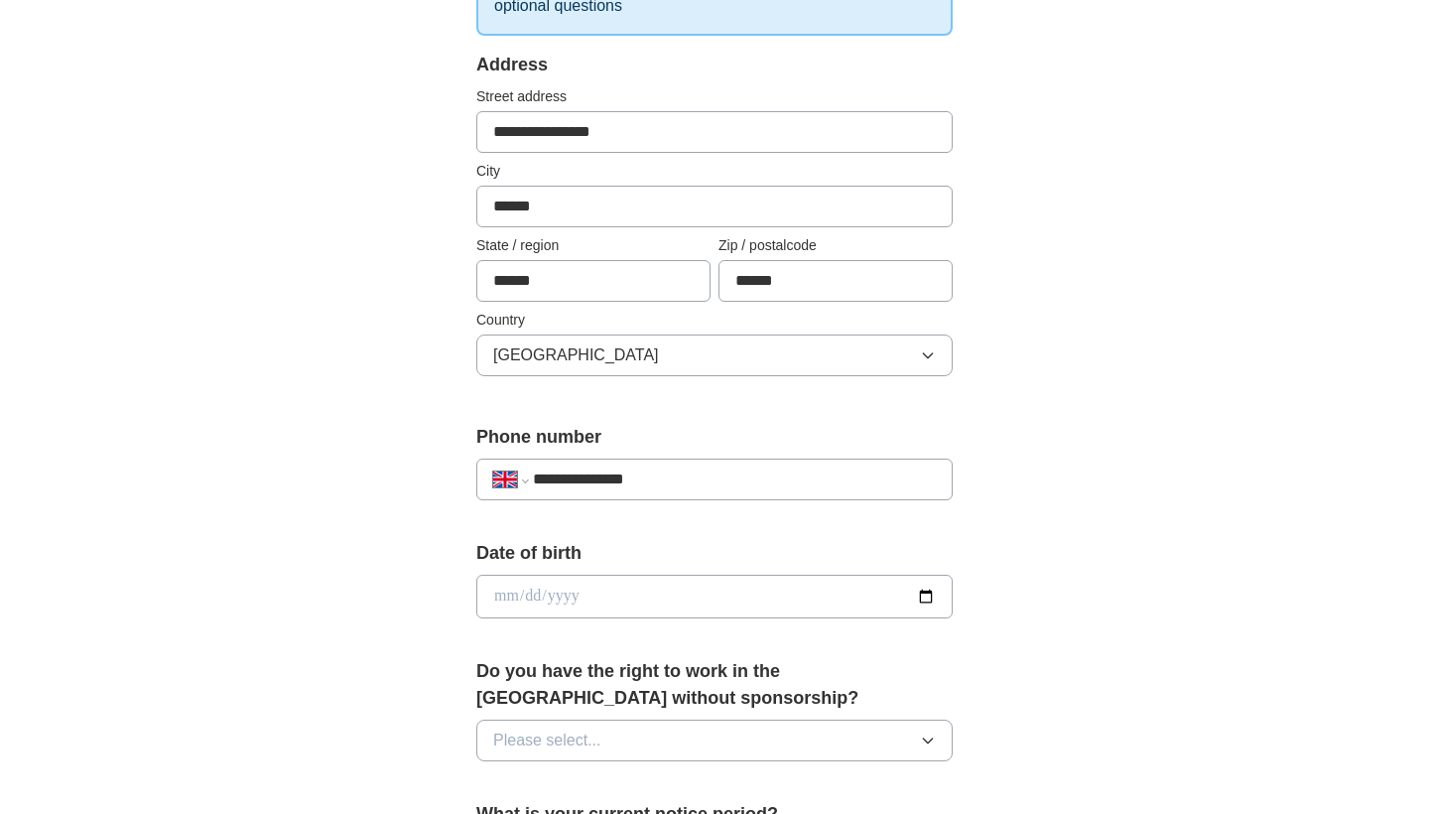
click at [537, 601] on input "date" at bounding box center [714, 597] width 476 height 44
click at [562, 590] on input "date" at bounding box center [714, 597] width 476 height 44
type input "**********"
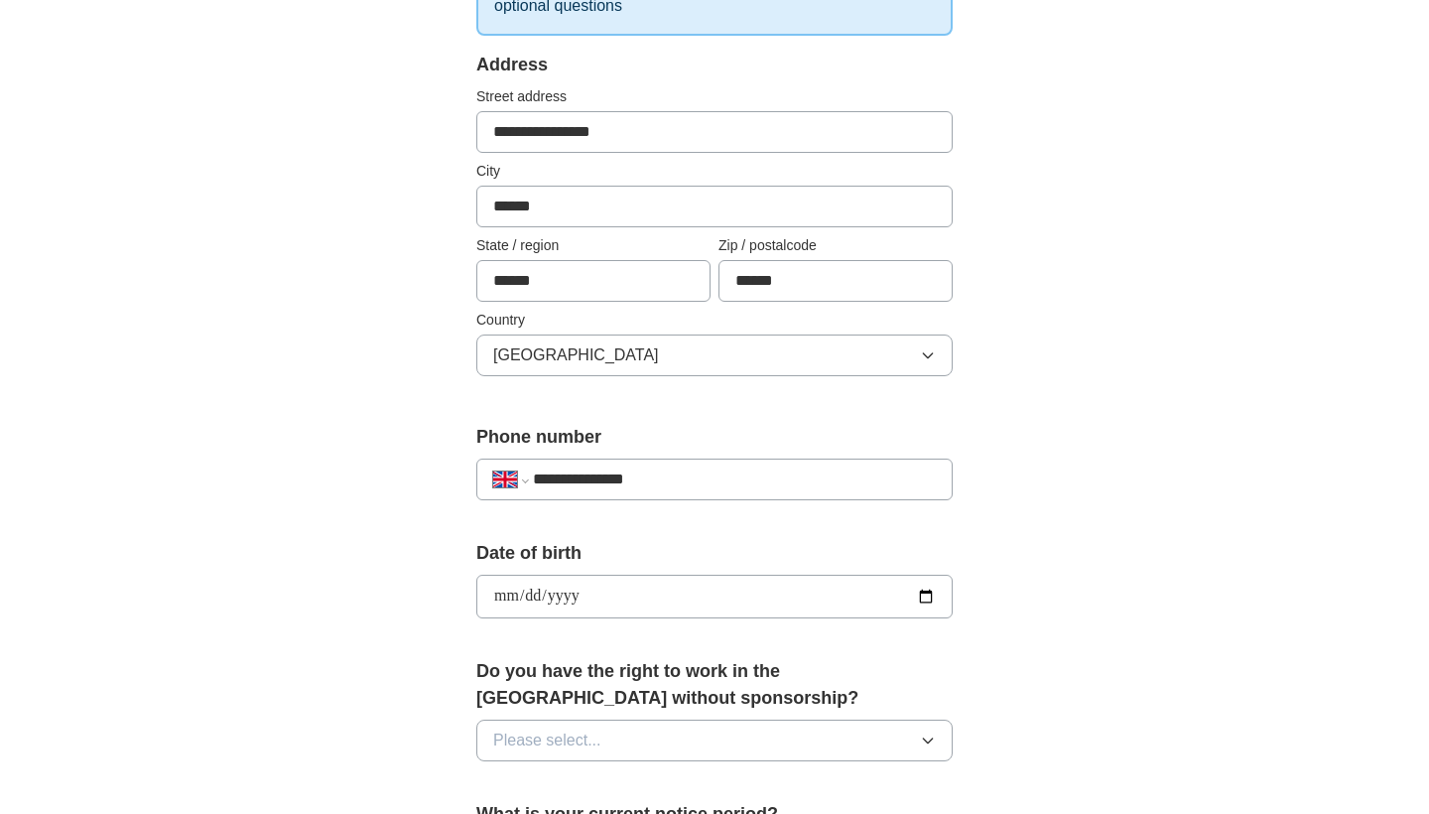
click at [1268, 645] on div "**********" at bounding box center [714, 570] width 1270 height 1780
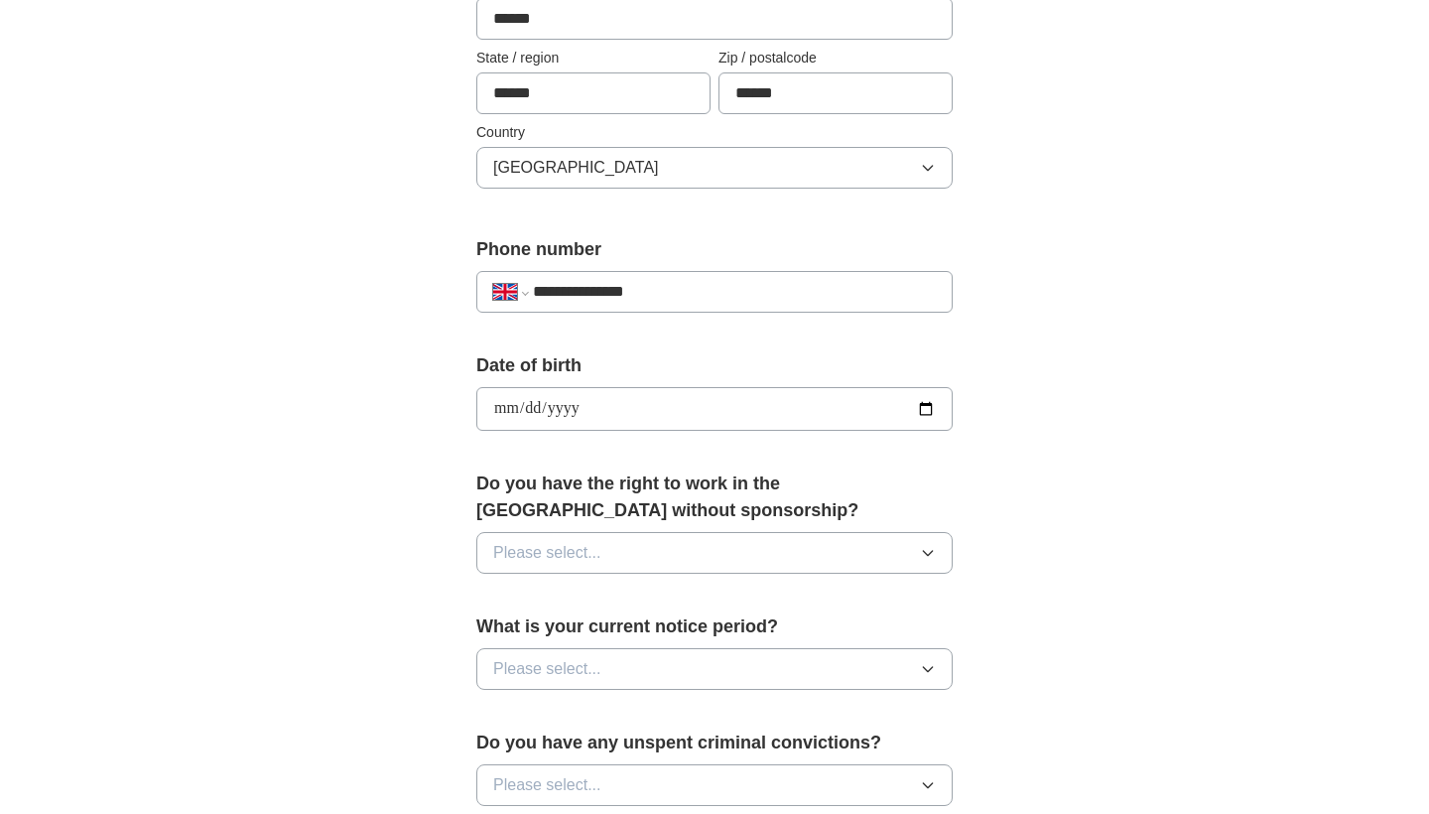
scroll to position [582, 0]
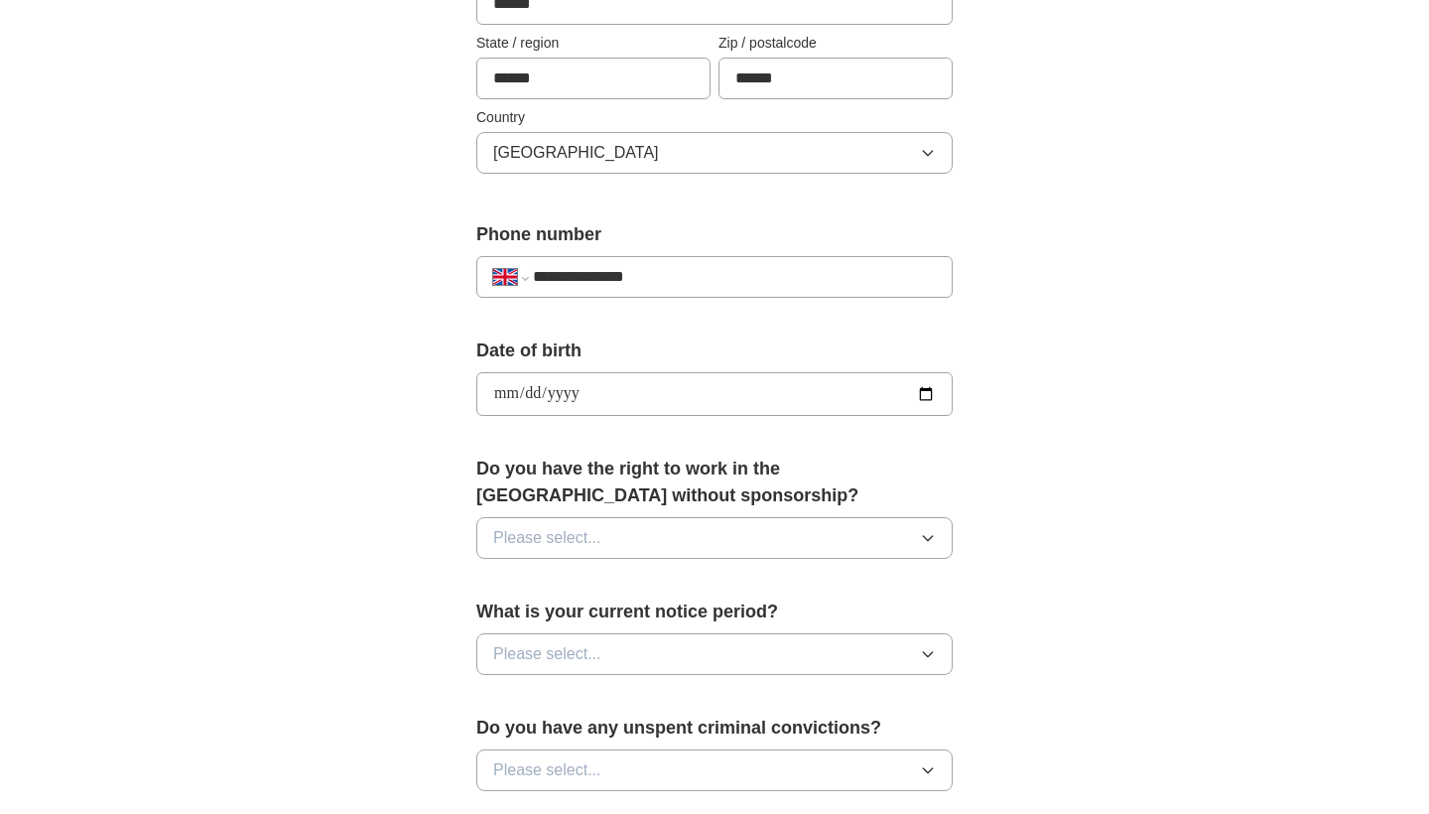
click at [800, 523] on button "Please select..." at bounding box center [714, 538] width 476 height 42
click at [769, 602] on li "Yes" at bounding box center [714, 584] width 474 height 41
click at [767, 649] on button "Please select..." at bounding box center [714, 654] width 476 height 42
click at [737, 706] on div "None" at bounding box center [714, 700] width 443 height 24
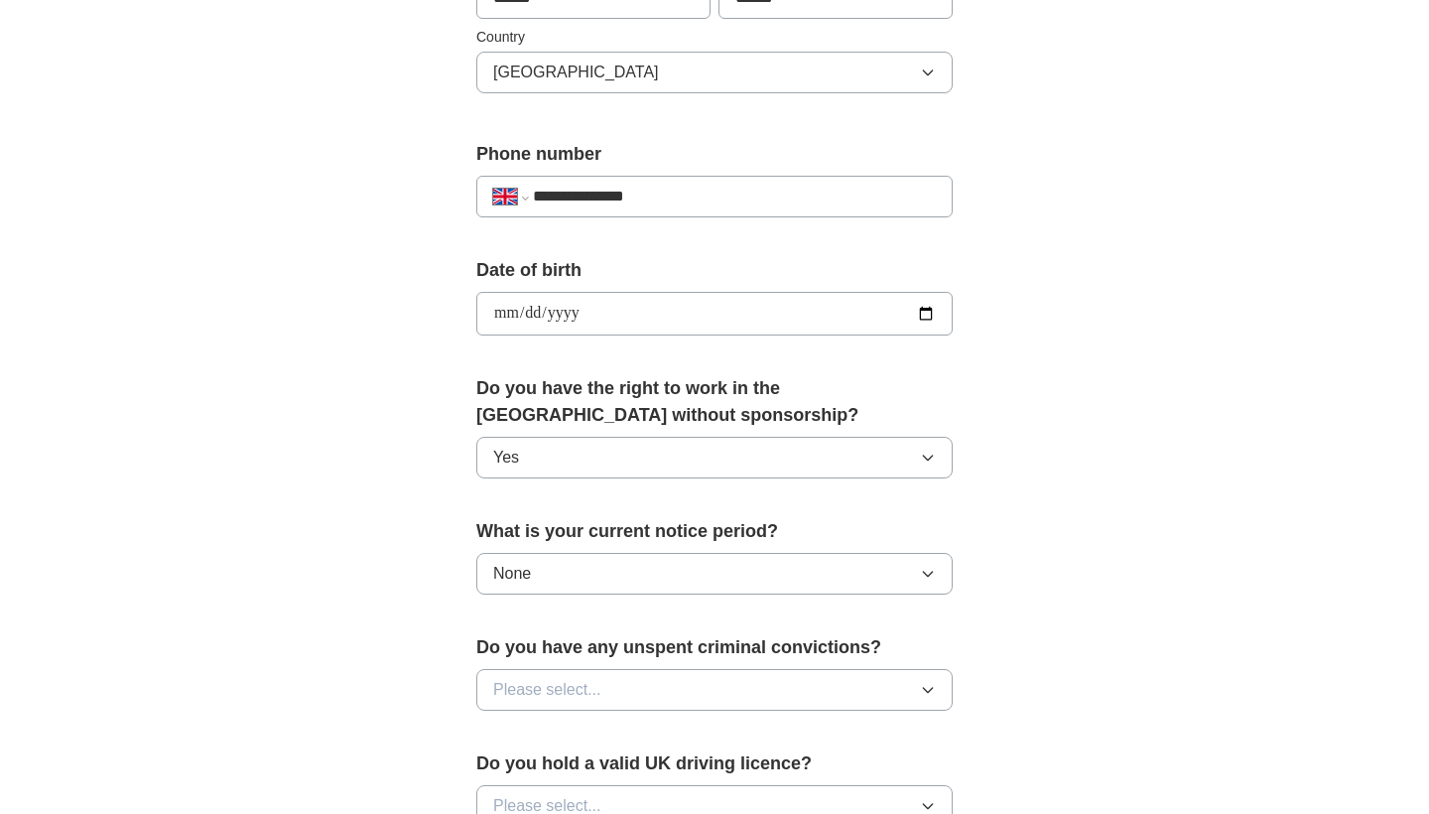
scroll to position [668, 0]
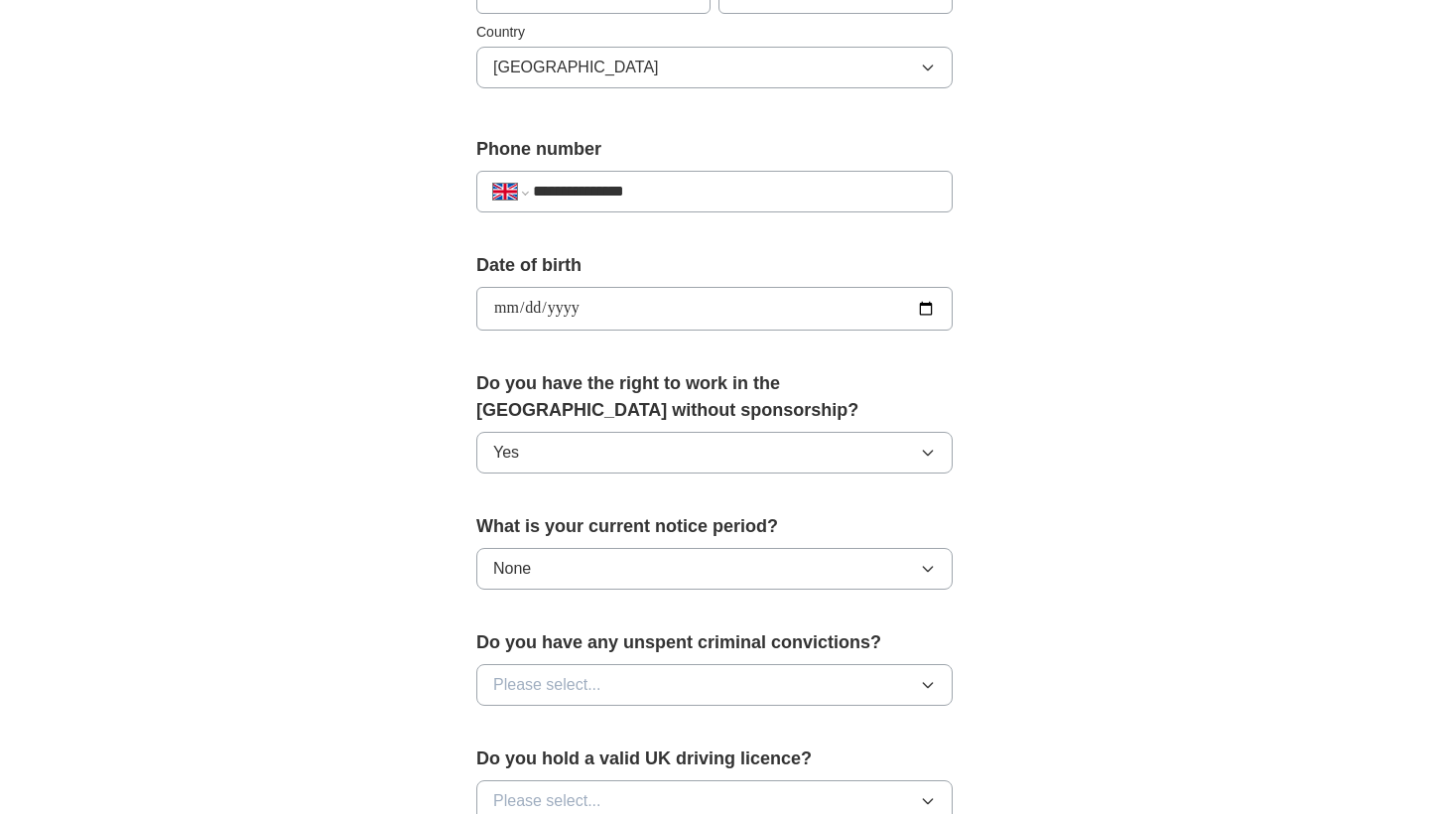
click at [769, 679] on button "Please select..." at bounding box center [714, 685] width 476 height 42
click at [741, 789] on li "No" at bounding box center [714, 771] width 474 height 41
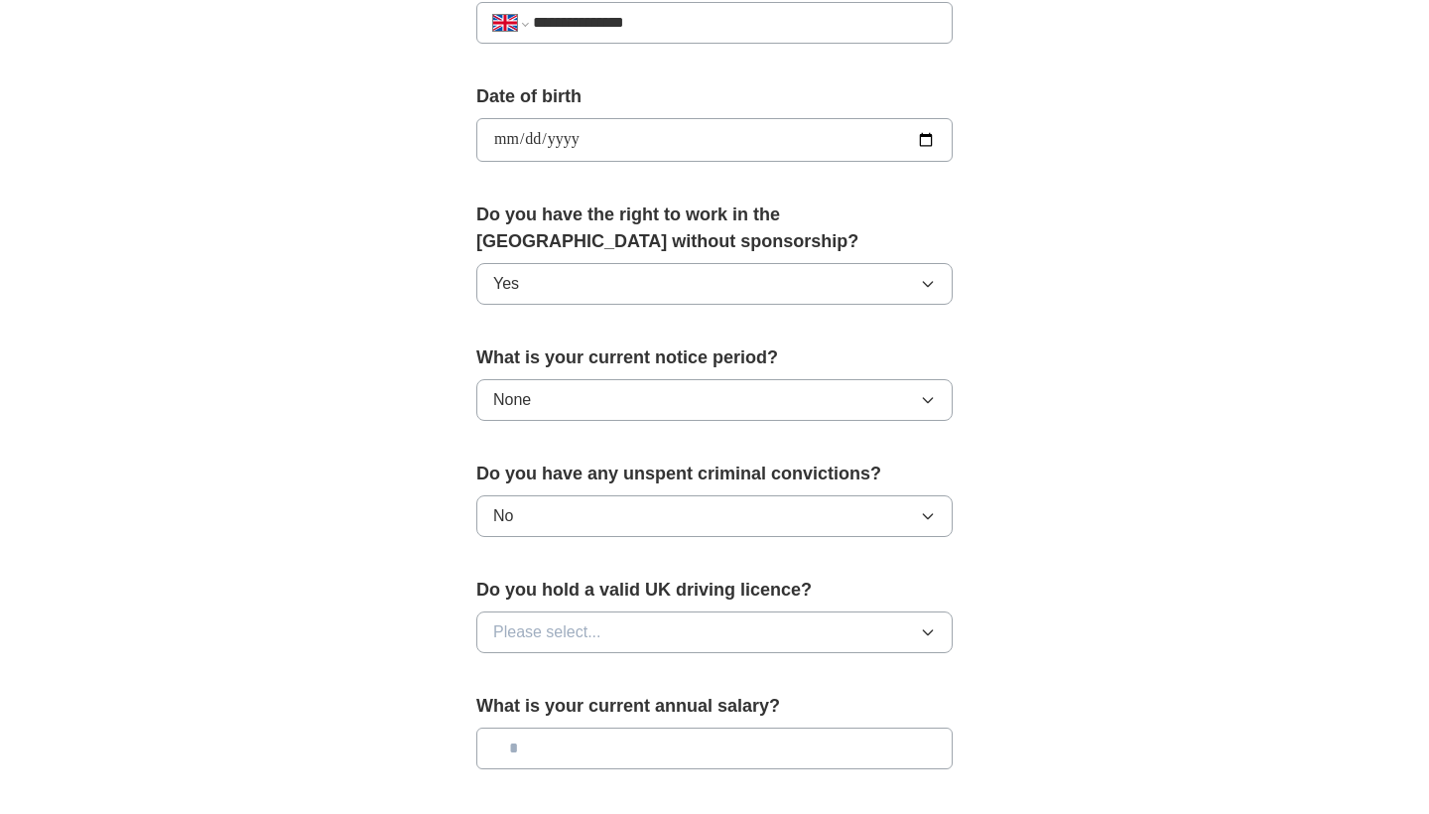
click at [824, 632] on button "Please select..." at bounding box center [714, 632] width 476 height 42
click at [797, 684] on div "Yes" at bounding box center [714, 678] width 443 height 24
click at [772, 758] on input "text" at bounding box center [714, 748] width 476 height 42
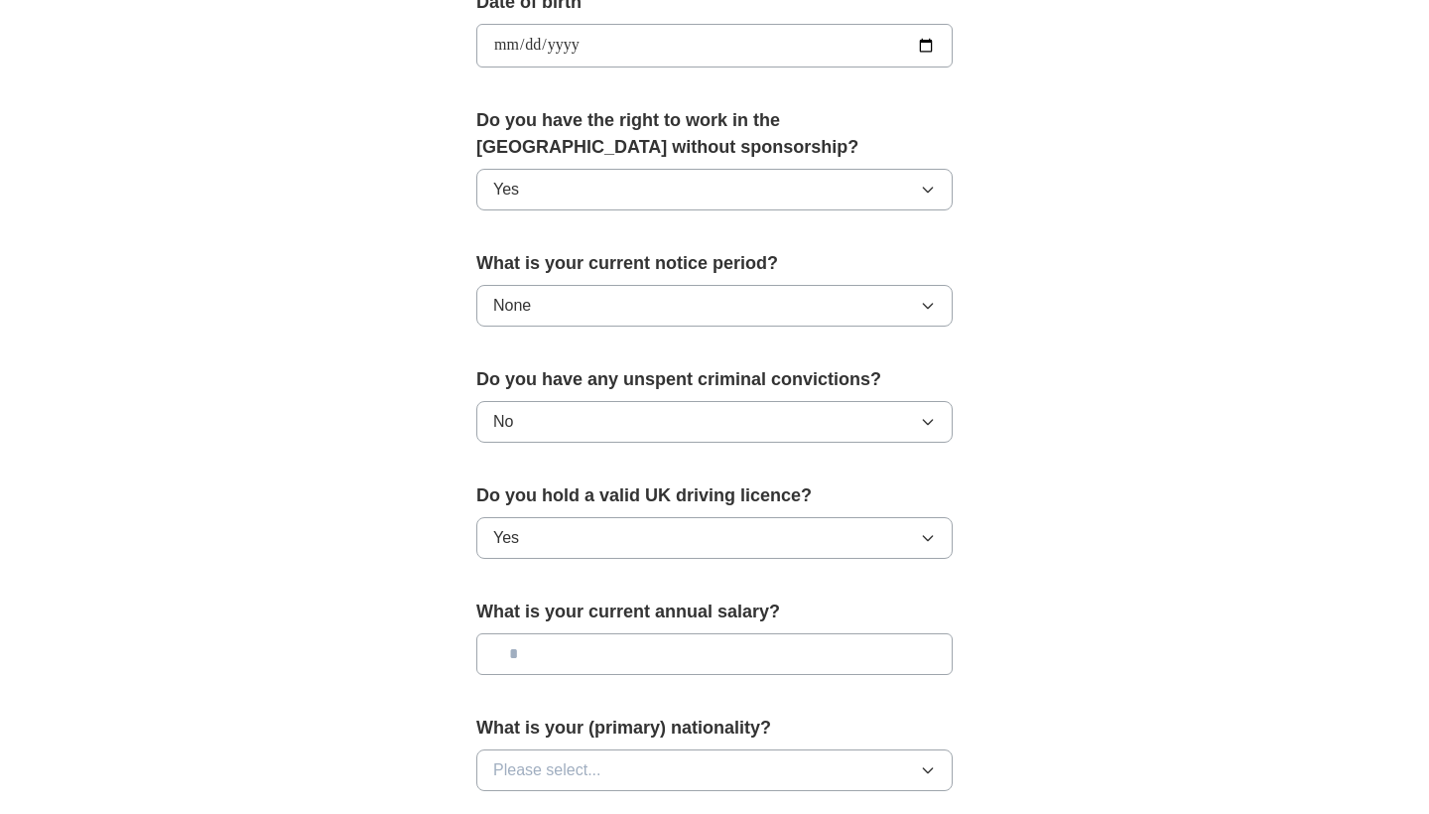
scroll to position [932, 0]
type input "*******"
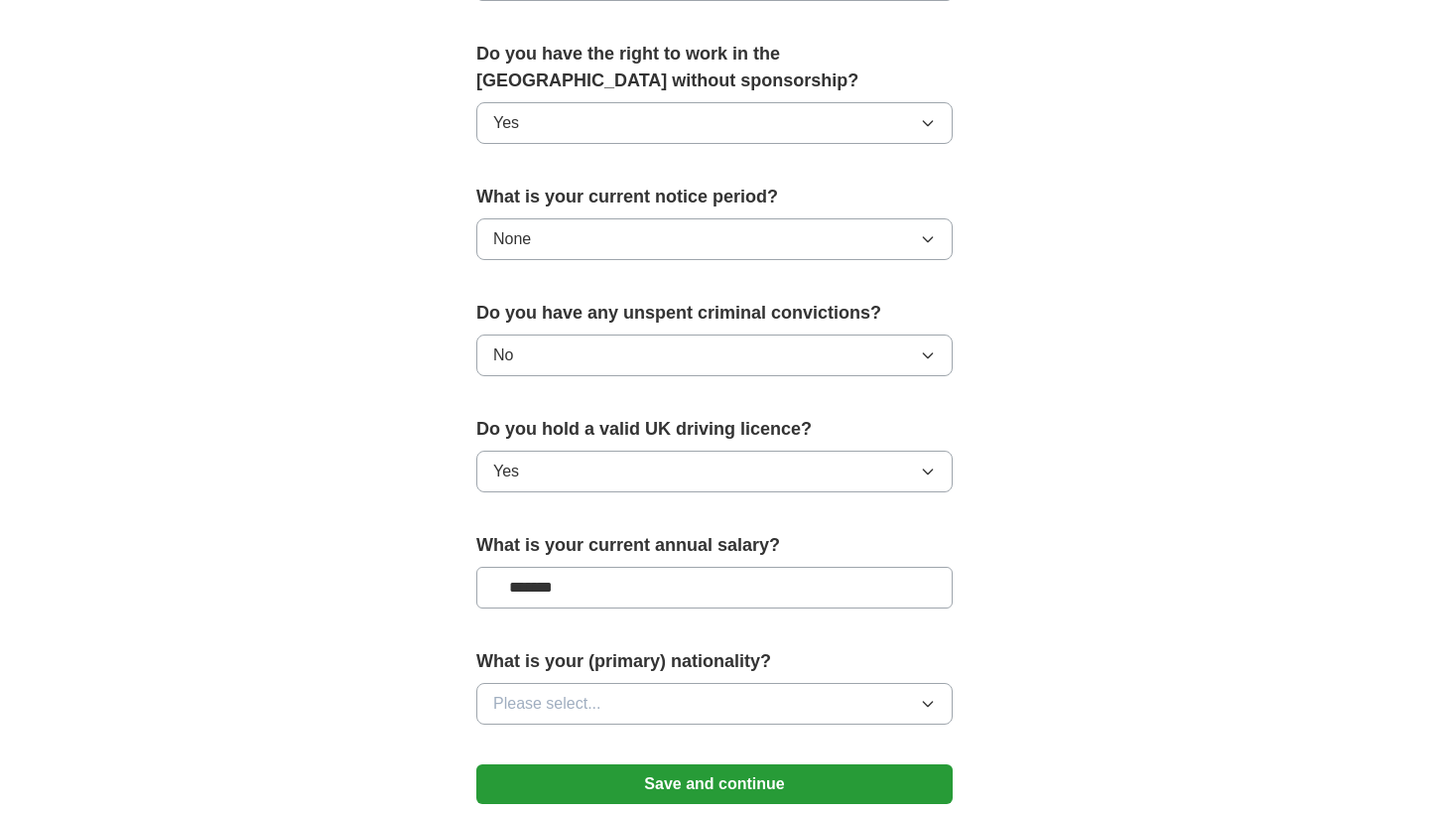
scroll to position [1088, 0]
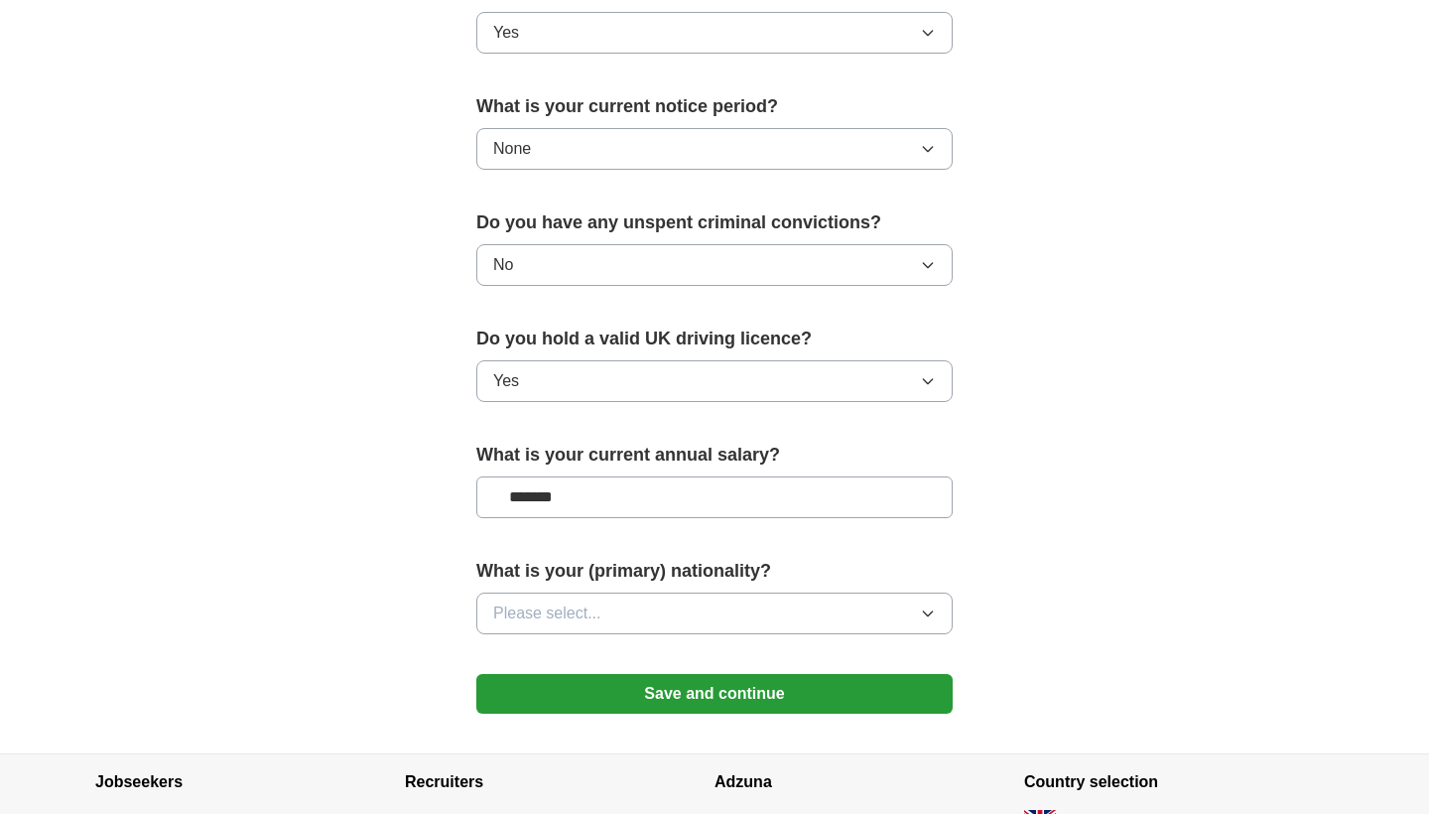
click at [809, 633] on button "Please select..." at bounding box center [714, 613] width 476 height 42
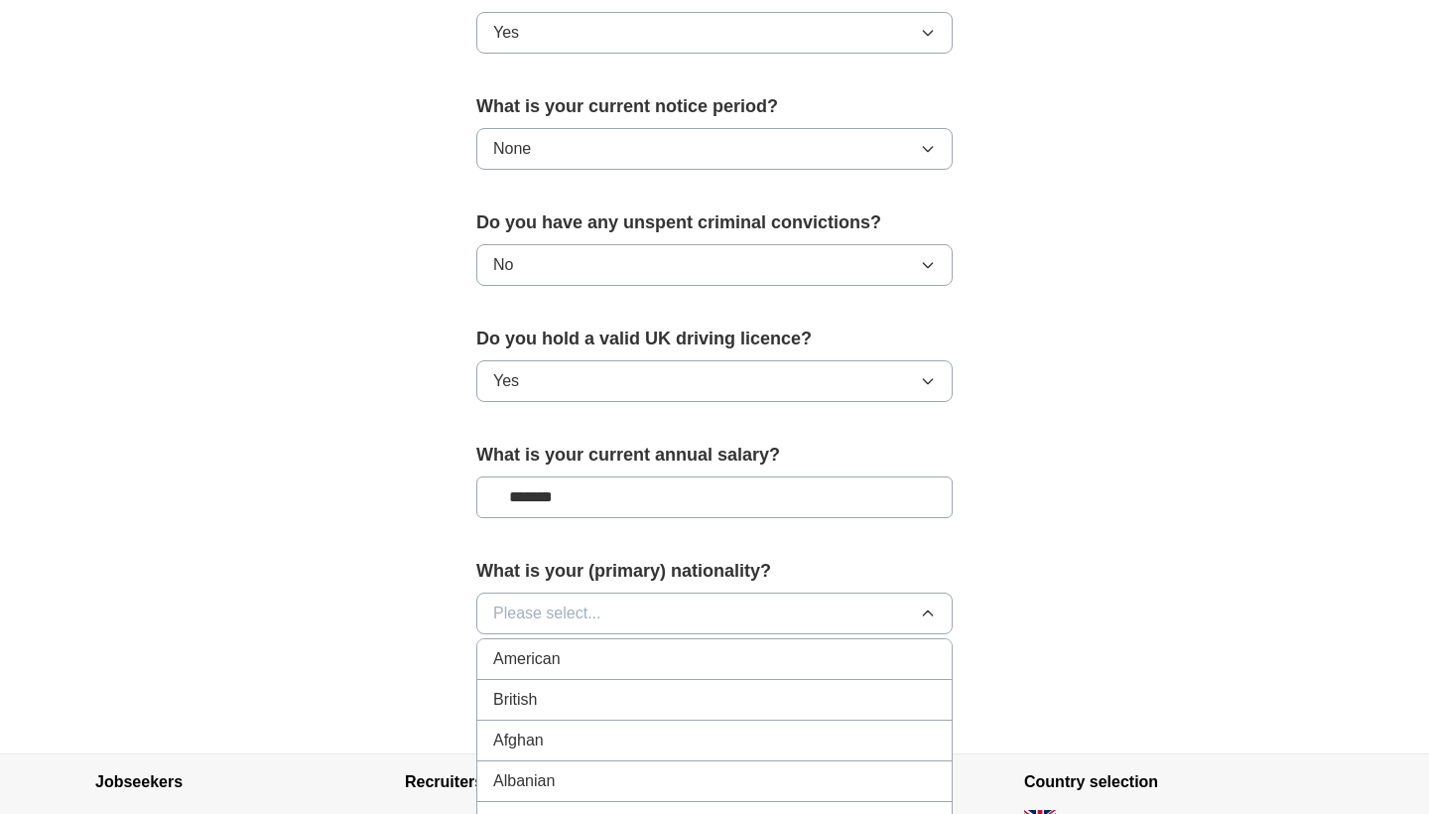
click at [717, 711] on div "British" at bounding box center [714, 700] width 443 height 24
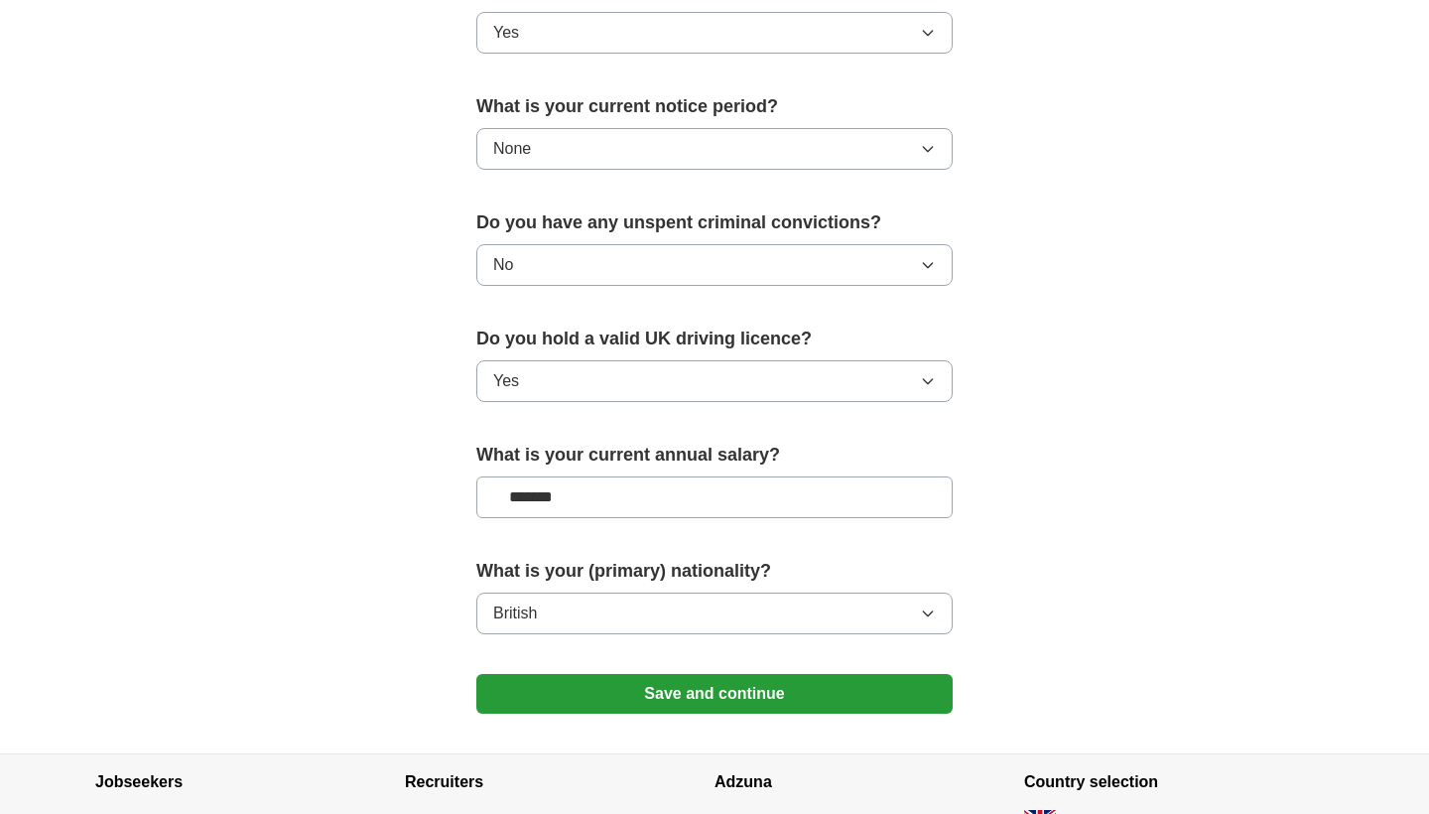
click at [843, 708] on button "Save and continue" at bounding box center [714, 694] width 476 height 40
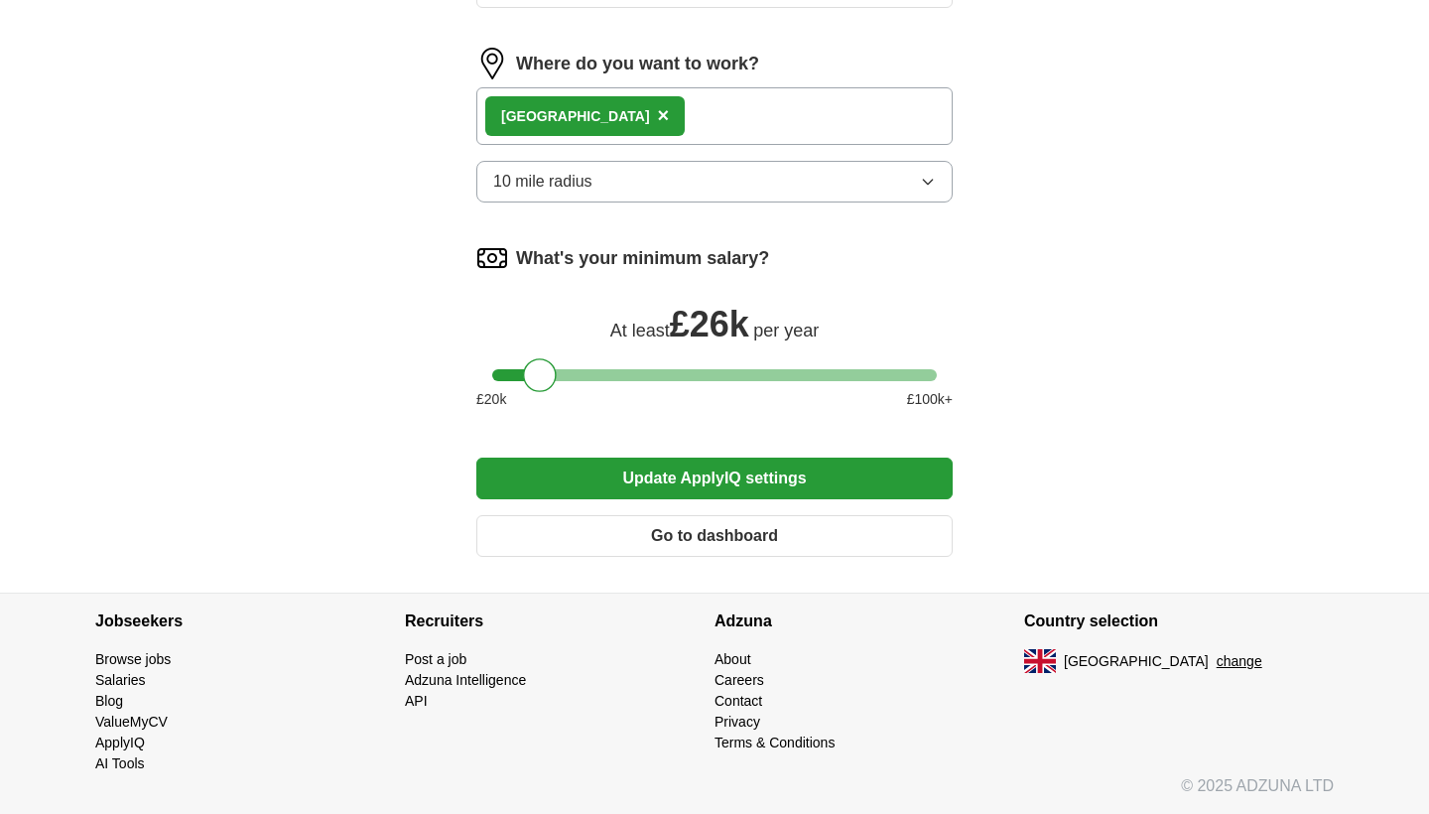
scroll to position [910, 0]
click at [537, 398] on div "£ 20 k £ 100 k+" at bounding box center [714, 399] width 476 height 21
drag, startPoint x: 530, startPoint y: 349, endPoint x: 440, endPoint y: 363, distance: 91.4
drag, startPoint x: 538, startPoint y: 378, endPoint x: 484, endPoint y: 378, distance: 53.6
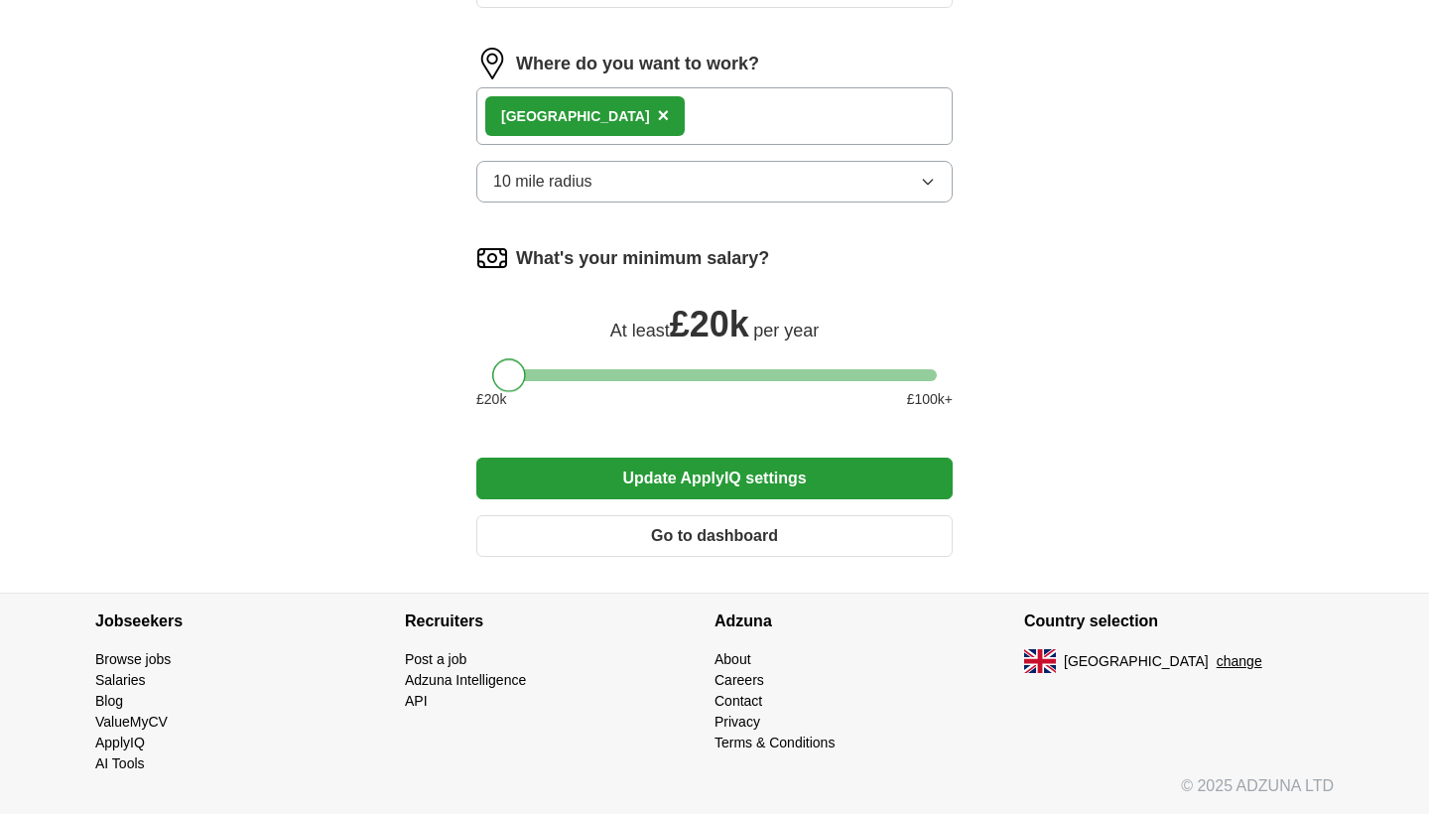
click at [484, 378] on div at bounding box center [714, 375] width 476 height 12
click at [636, 458] on button "Update ApplyIQ settings" at bounding box center [714, 478] width 476 height 42
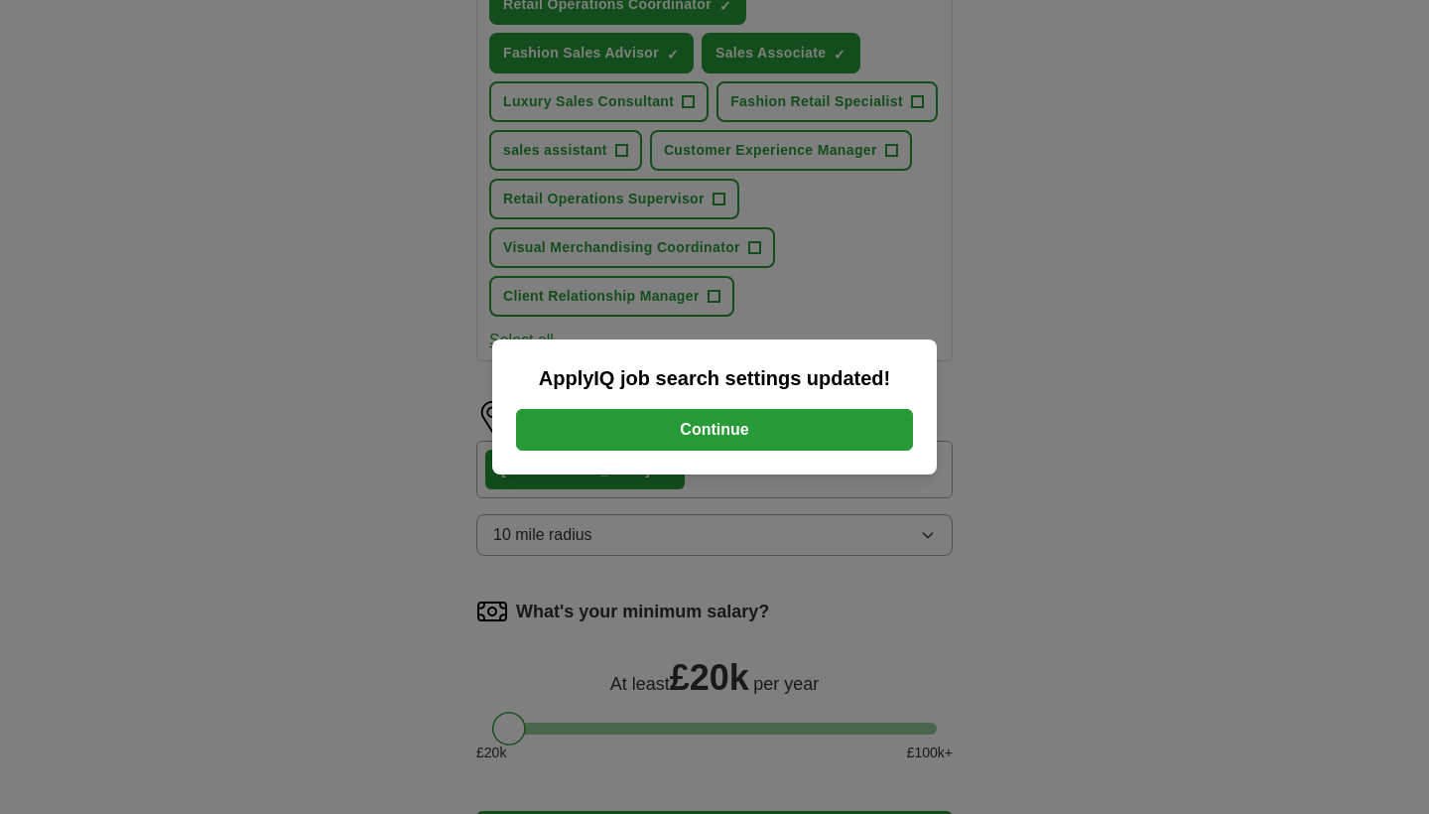
click at [726, 431] on button "Continue" at bounding box center [714, 430] width 397 height 42
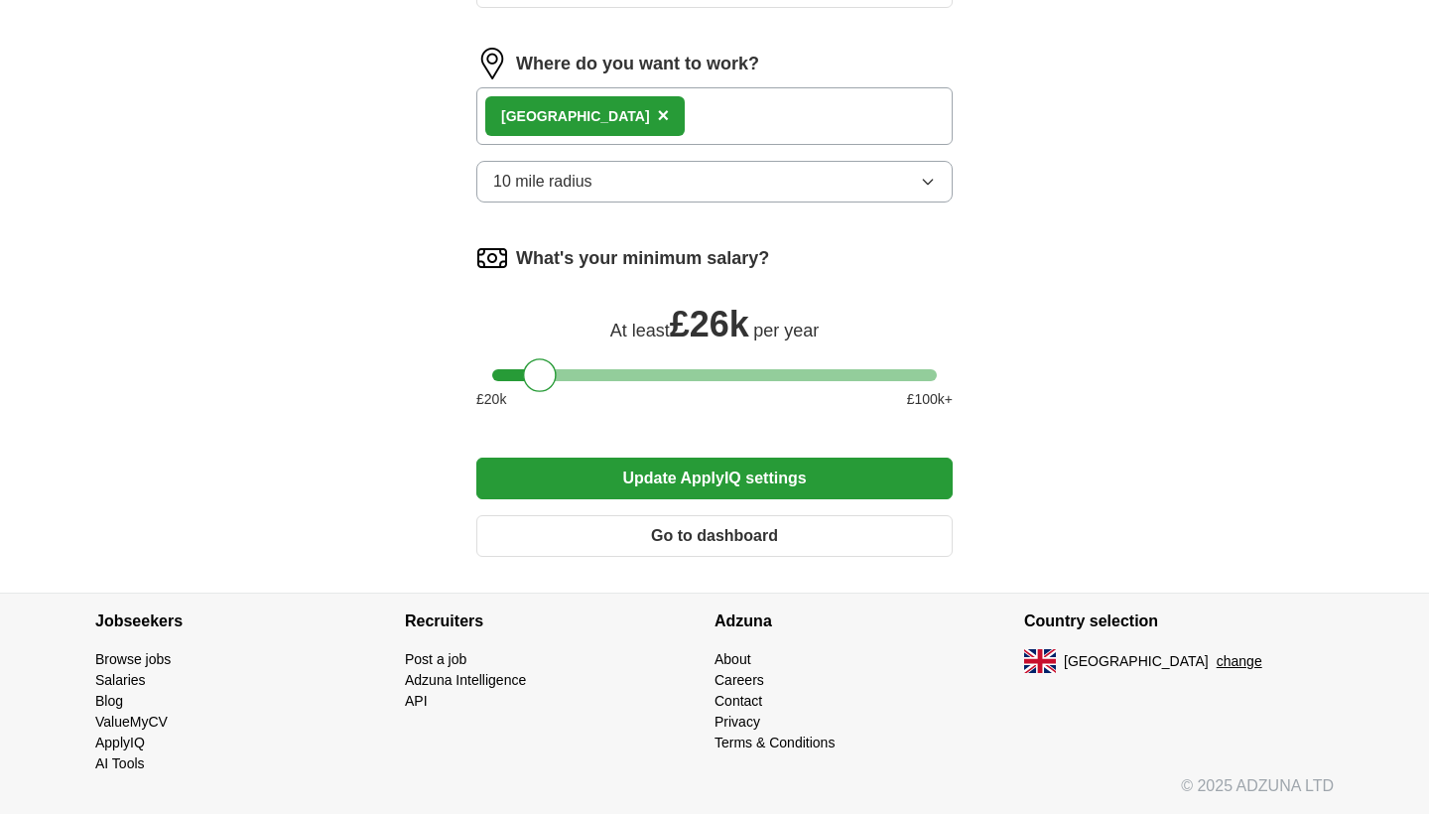
scroll to position [910, 0]
drag, startPoint x: 536, startPoint y: 376, endPoint x: 485, endPoint y: 379, distance: 50.7
click at [485, 379] on div at bounding box center [714, 375] width 476 height 12
click at [635, 479] on button "Update ApplyIQ settings" at bounding box center [714, 478] width 476 height 42
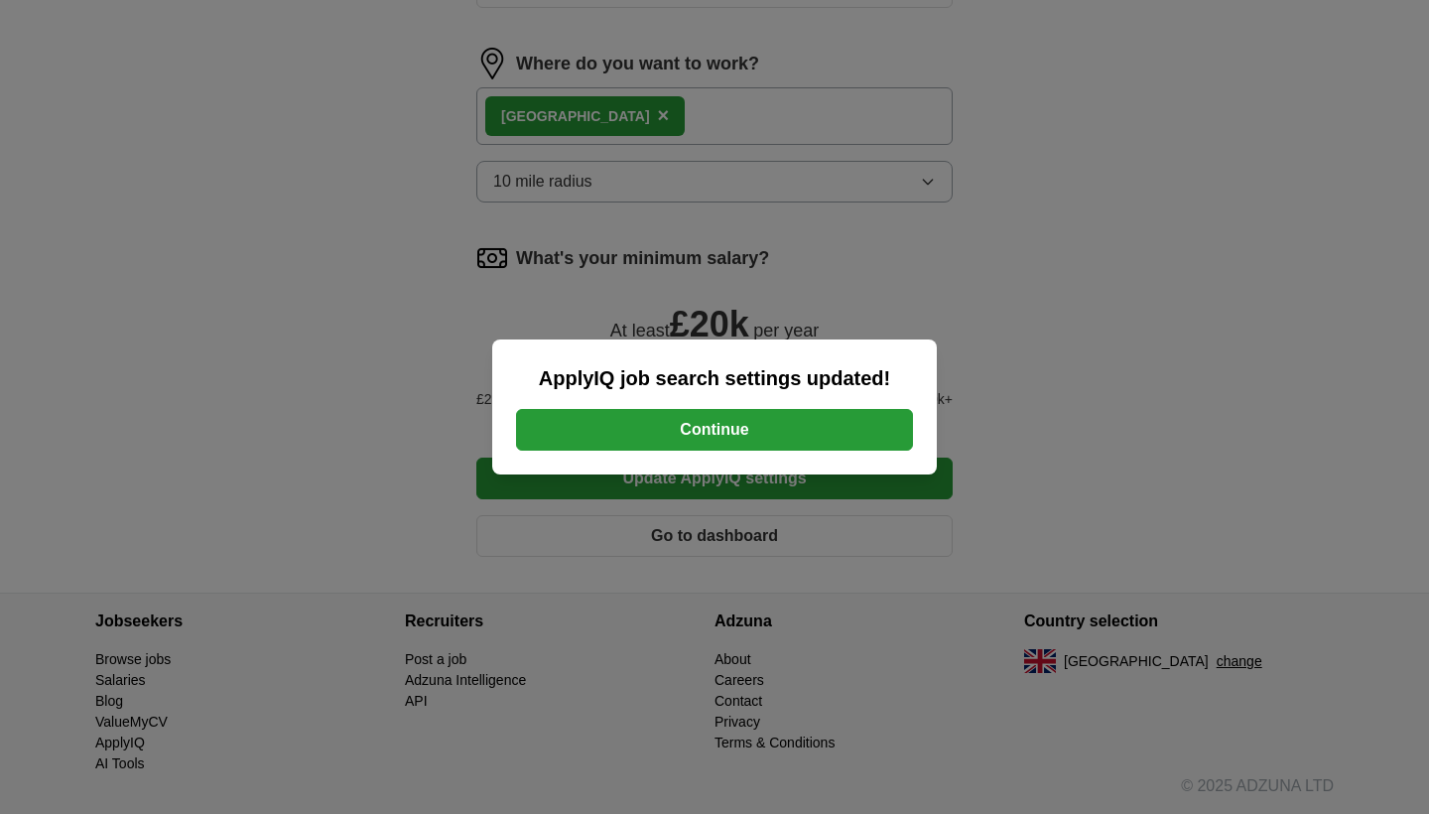
click at [707, 428] on button "Continue" at bounding box center [714, 430] width 397 height 42
